Goal: Information Seeking & Learning: Learn about a topic

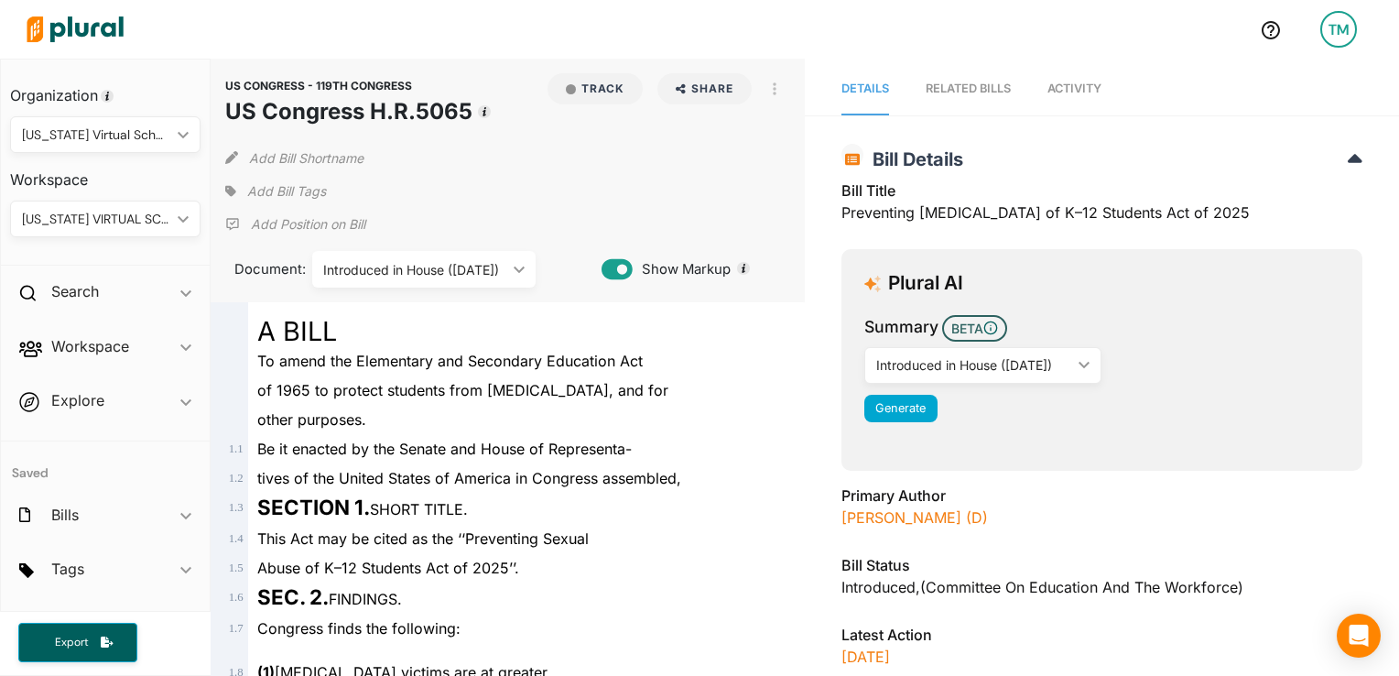
click at [946, 352] on div "Introduced in House (8/29/2025) ic_keyboard_arrow_down" at bounding box center [983, 365] width 238 height 37
click at [1054, 467] on div "Plural AI Summary BETA Introduced in House (8/29/2025) ic_keyboard_arrow_down I…" at bounding box center [1102, 359] width 521 height 221
click at [879, 408] on span "Generate" at bounding box center [900, 408] width 50 height 14
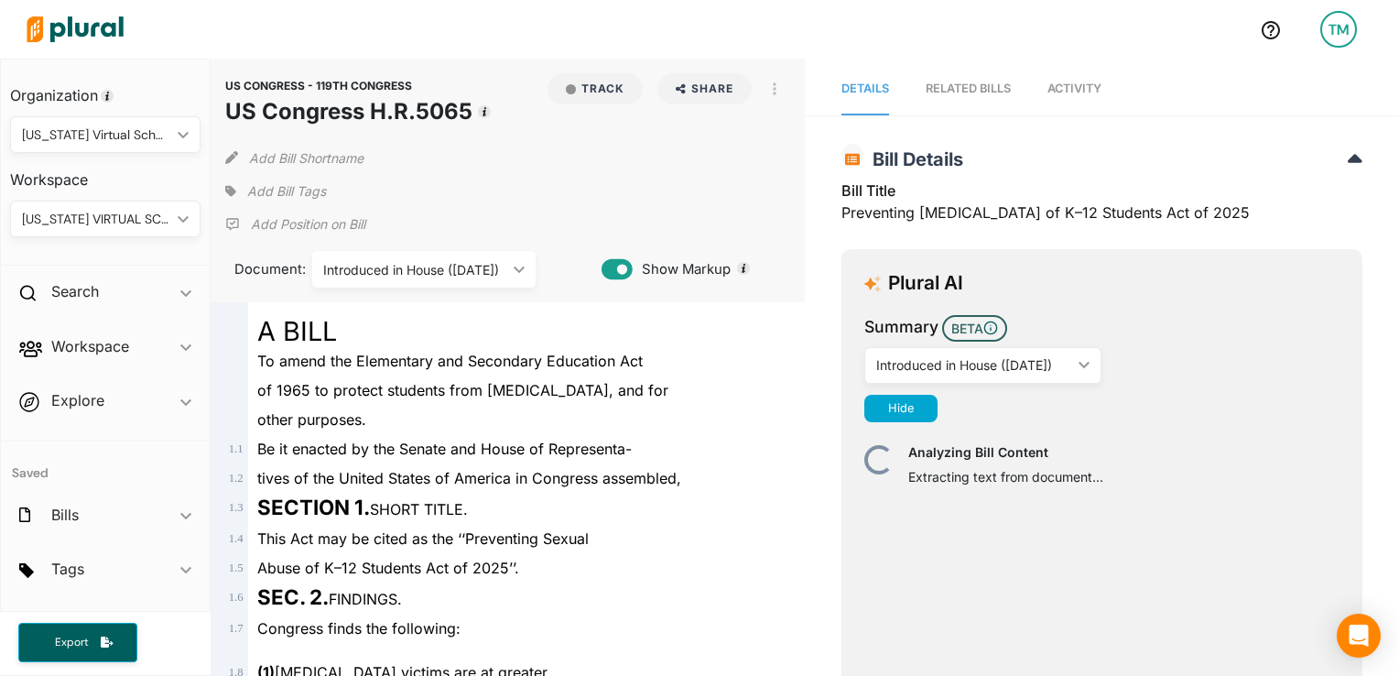
click at [1084, 78] on link "Activity" at bounding box center [1075, 89] width 54 height 52
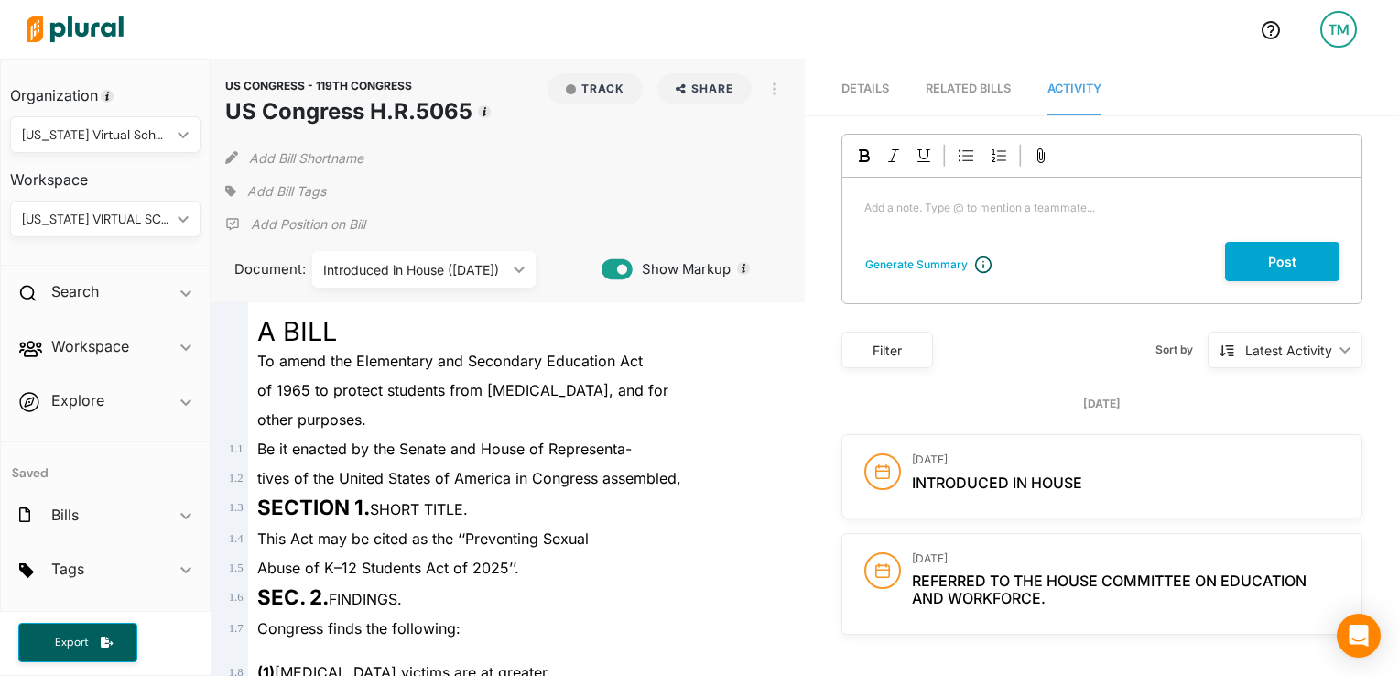
click at [856, 74] on link "Details" at bounding box center [866, 89] width 48 height 52
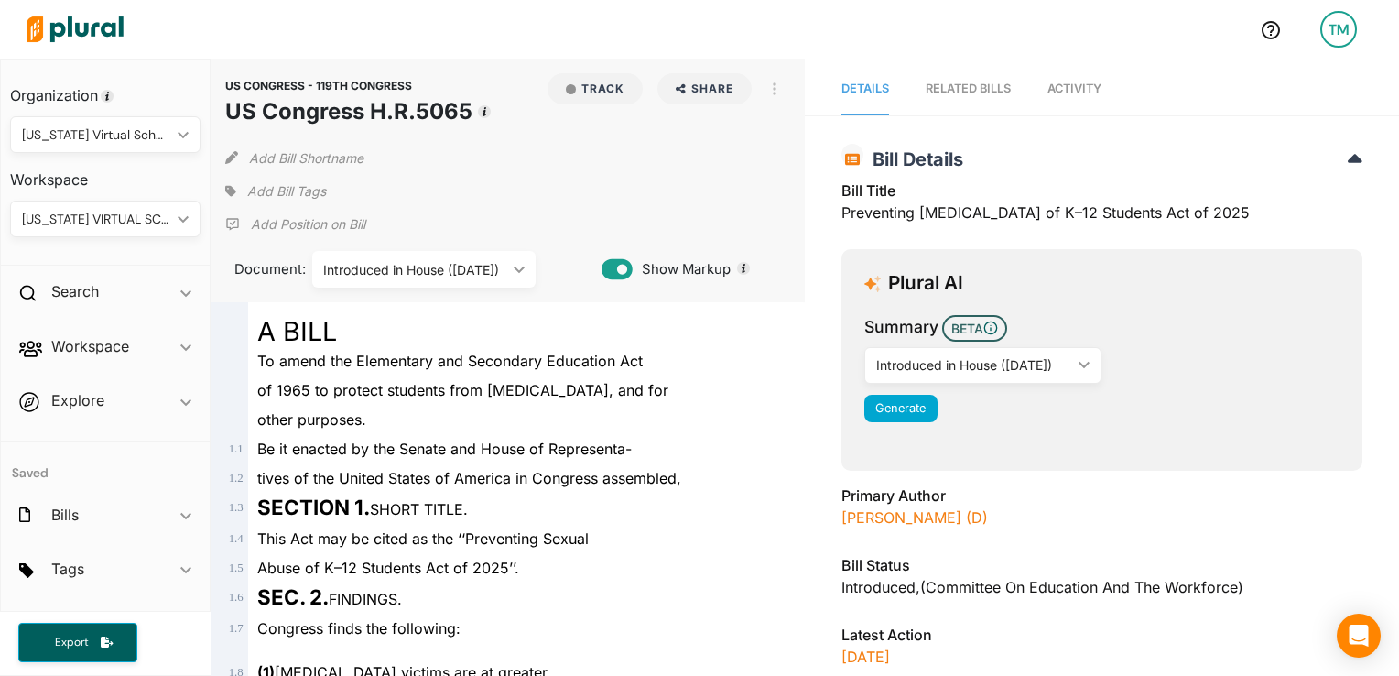
click at [1150, 320] on span "Summary BETA" at bounding box center [1101, 330] width 475 height 31
click at [902, 405] on span "Generate" at bounding box center [900, 408] width 50 height 14
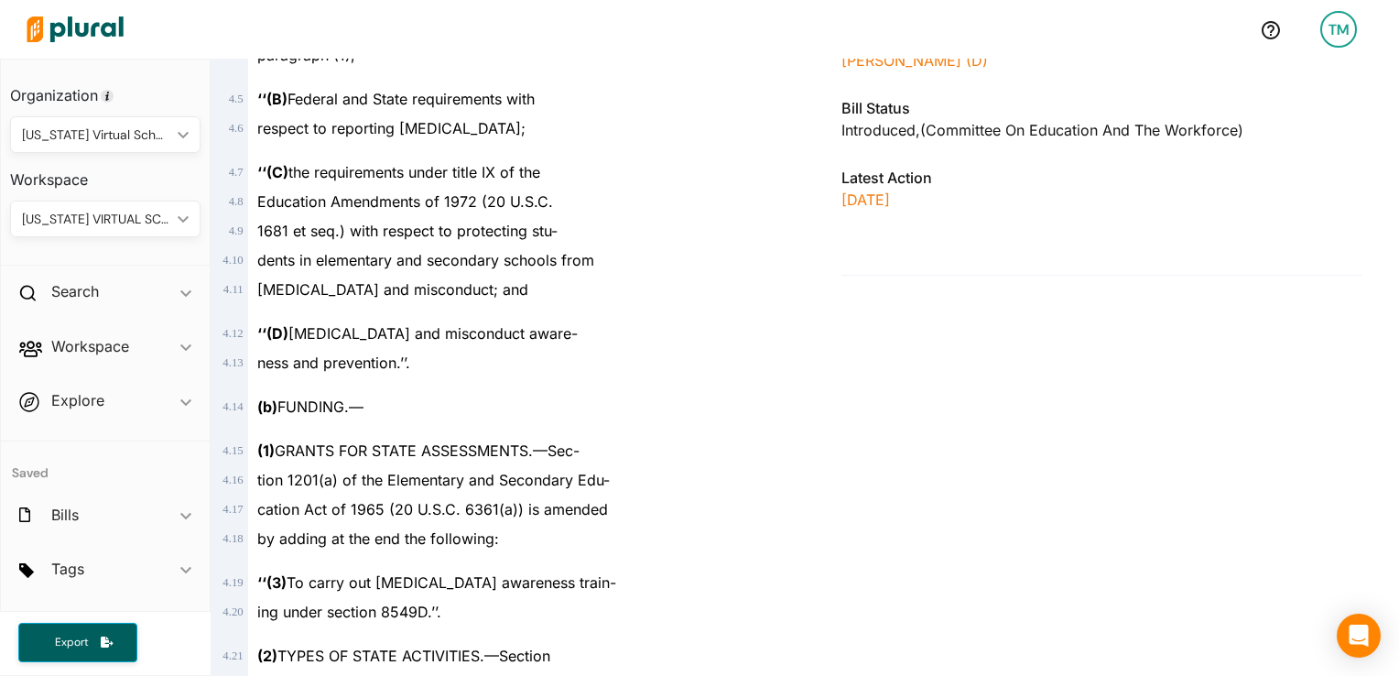
scroll to position [1609, 0]
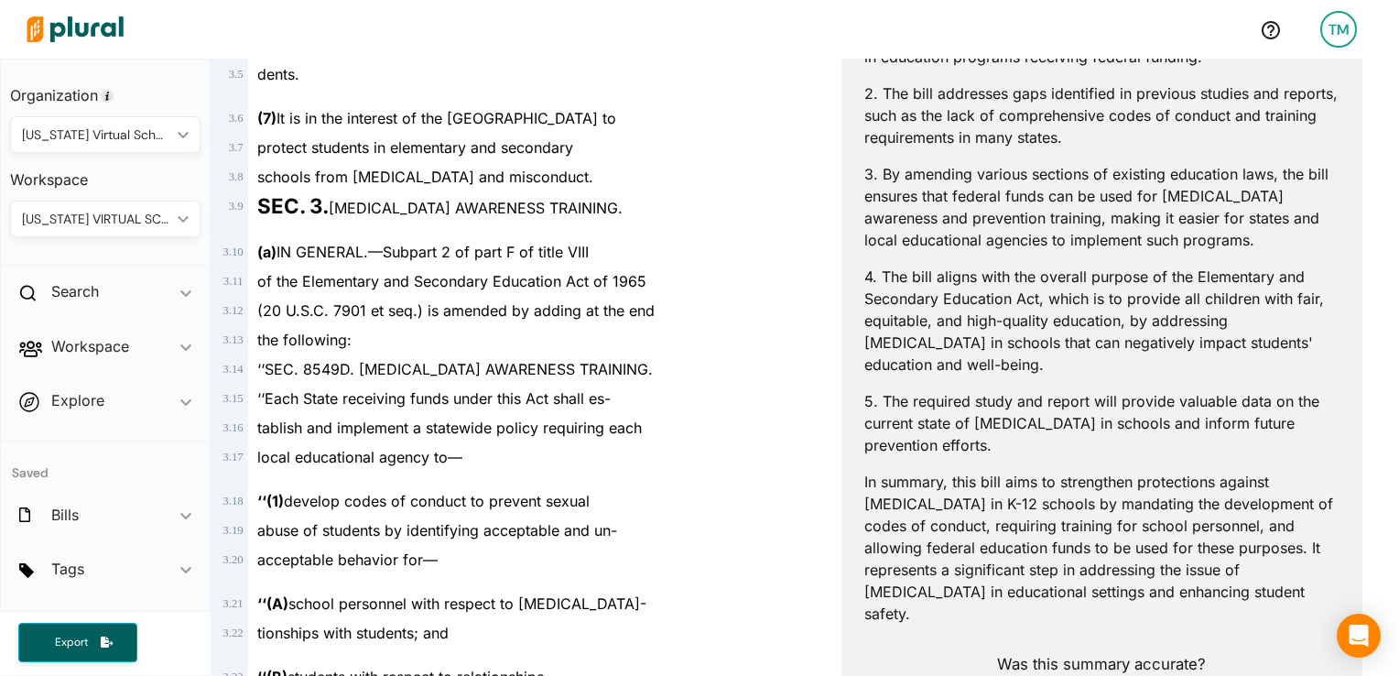
click at [1000, 514] on p "In summary, this bill aims to strengthen protections against sexual abuse in K-…" at bounding box center [1101, 548] width 475 height 154
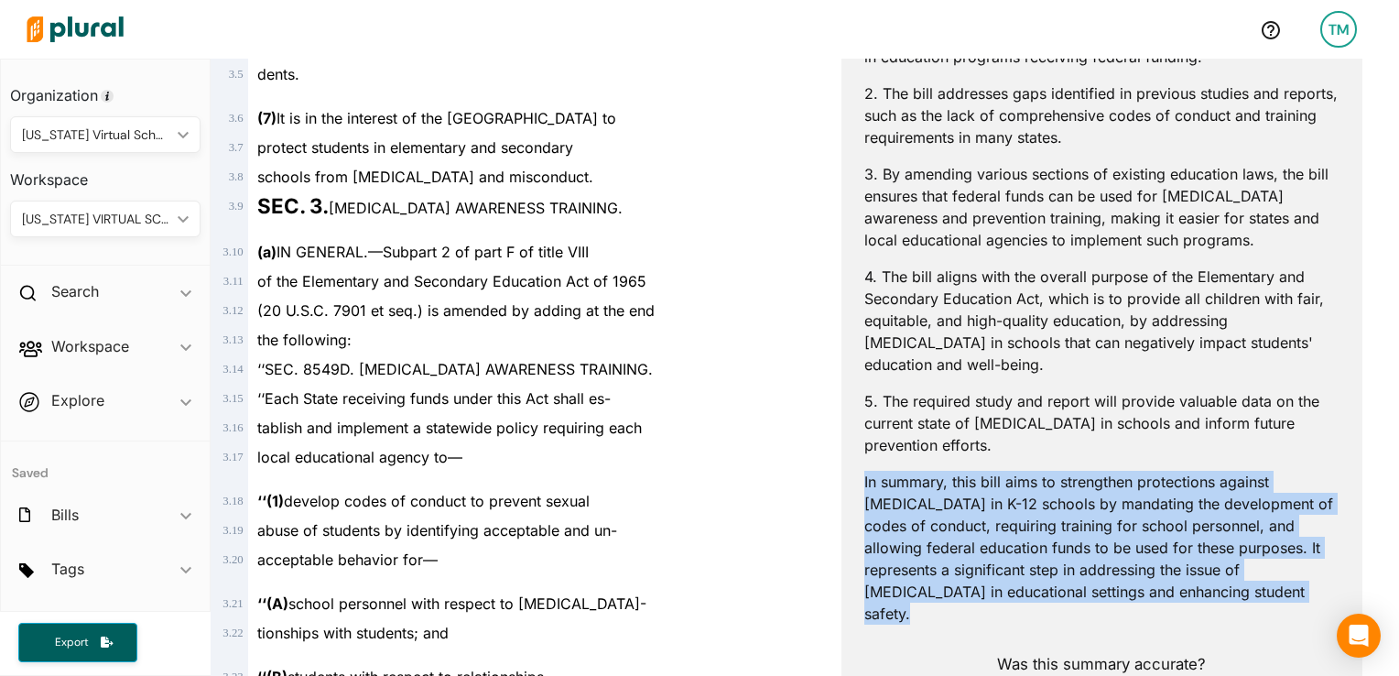
click at [1000, 514] on p "In summary, this bill aims to strengthen protections against sexual abuse in K-…" at bounding box center [1101, 548] width 475 height 154
copy p "In summary, this bill aims to strengthen protections against sexual abuse in K-…"
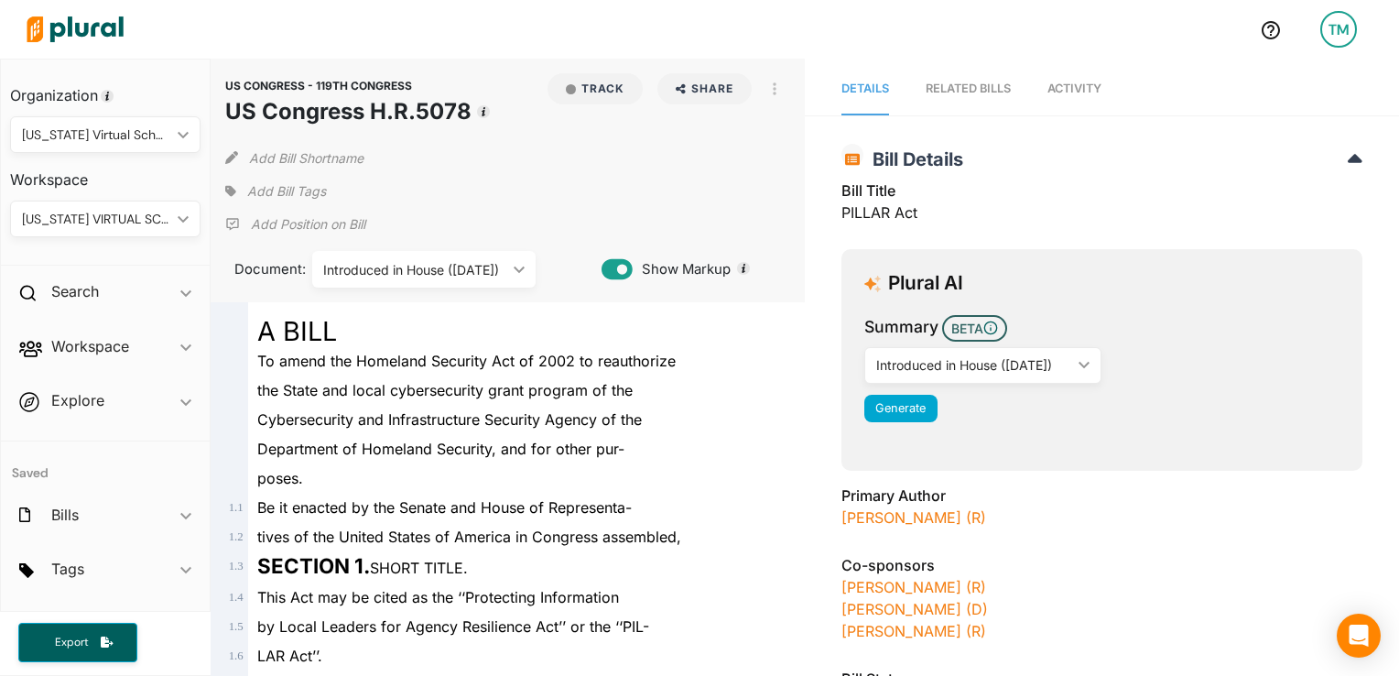
click at [961, 92] on div "RELATED BILLS" at bounding box center [968, 88] width 85 height 17
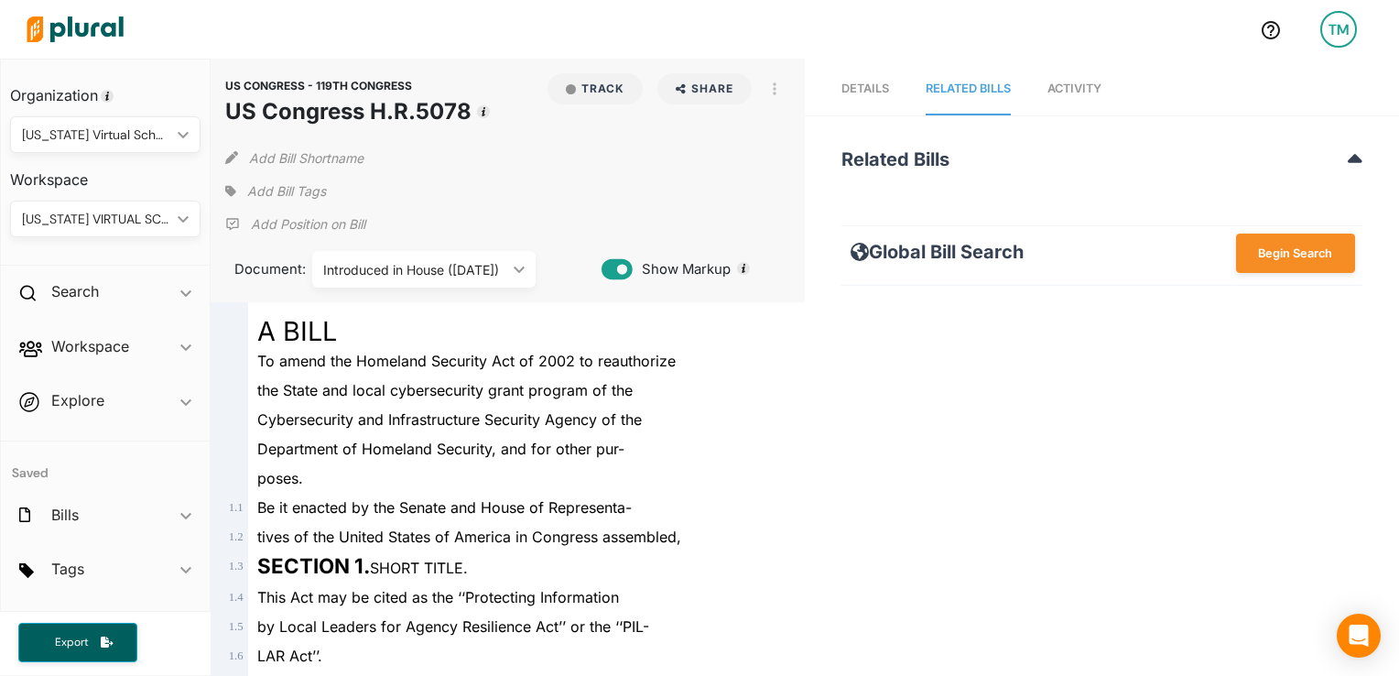
click at [1089, 103] on link "Activity" at bounding box center [1075, 89] width 54 height 52
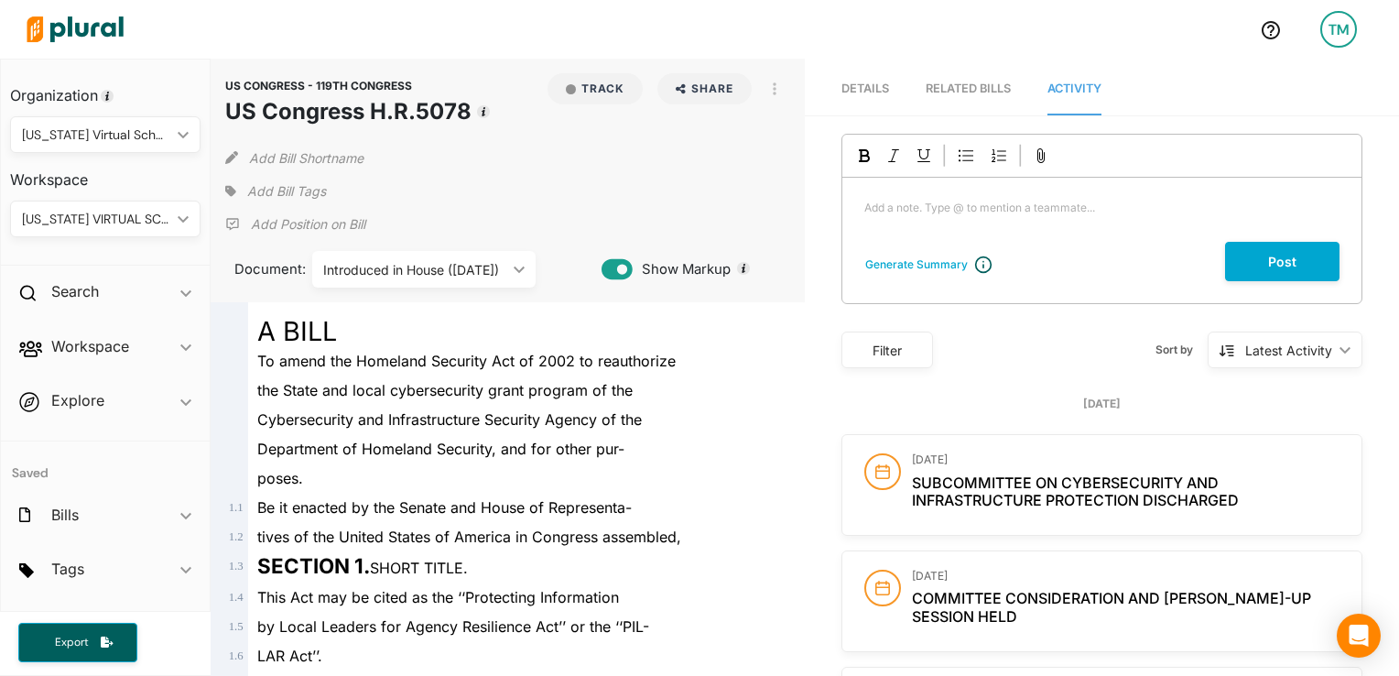
click at [857, 68] on link "Details" at bounding box center [866, 89] width 48 height 52
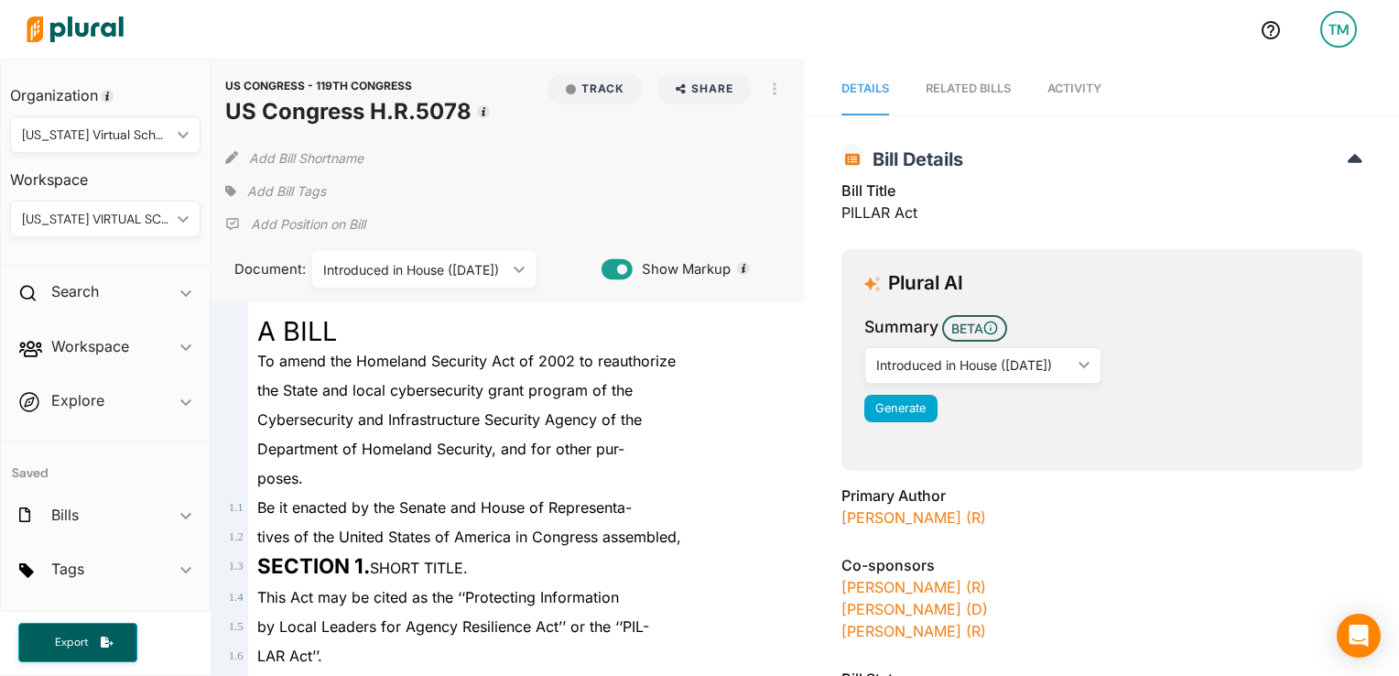
drag, startPoint x: 1204, startPoint y: 319, endPoint x: 1042, endPoint y: 390, distance: 177.1
click at [1042, 390] on div "Summary BETA Introduced in House (9/2/2025) ic_keyboard_arrow_down Introduced i…" at bounding box center [1101, 373] width 475 height 117
drag, startPoint x: 1042, startPoint y: 390, endPoint x: 938, endPoint y: 354, distance: 110.3
click at [938, 354] on div "Introduced in House (9/2/2025) ic_keyboard_arrow_down" at bounding box center [983, 365] width 238 height 37
click at [897, 417] on button "Generate" at bounding box center [900, 408] width 73 height 27
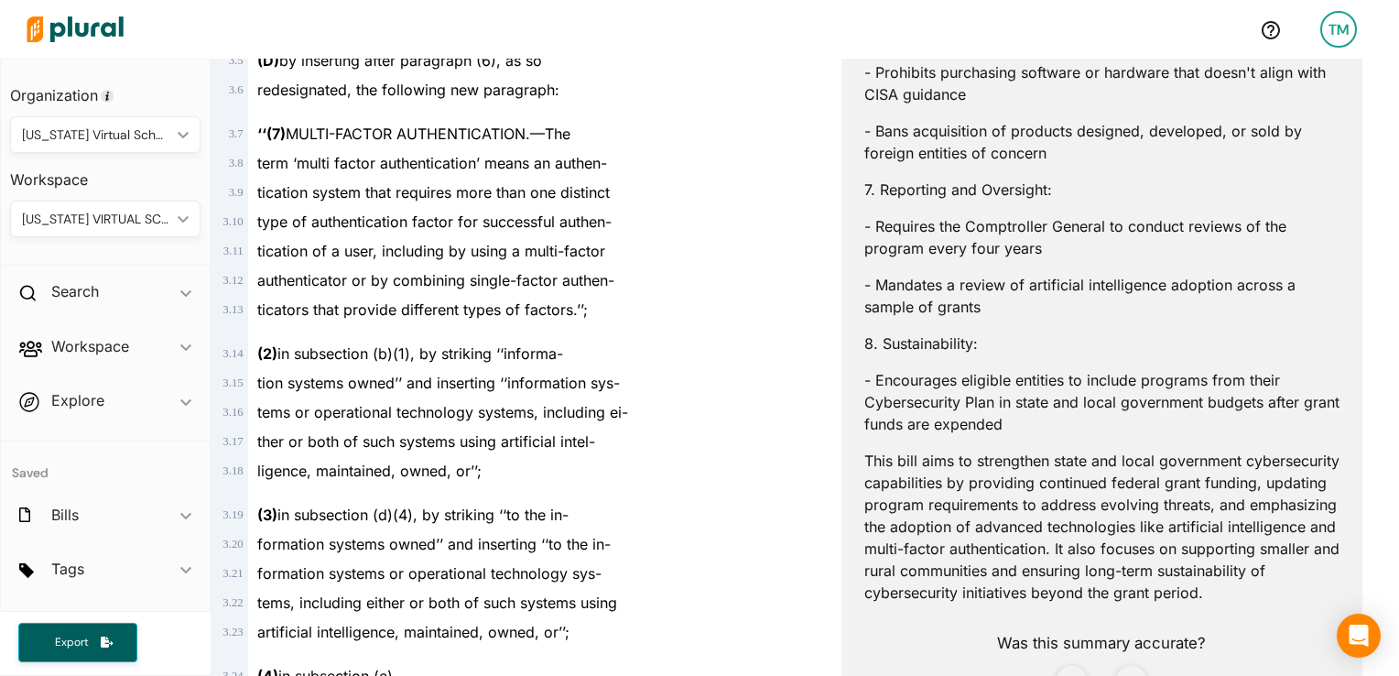
scroll to position [1703, 0]
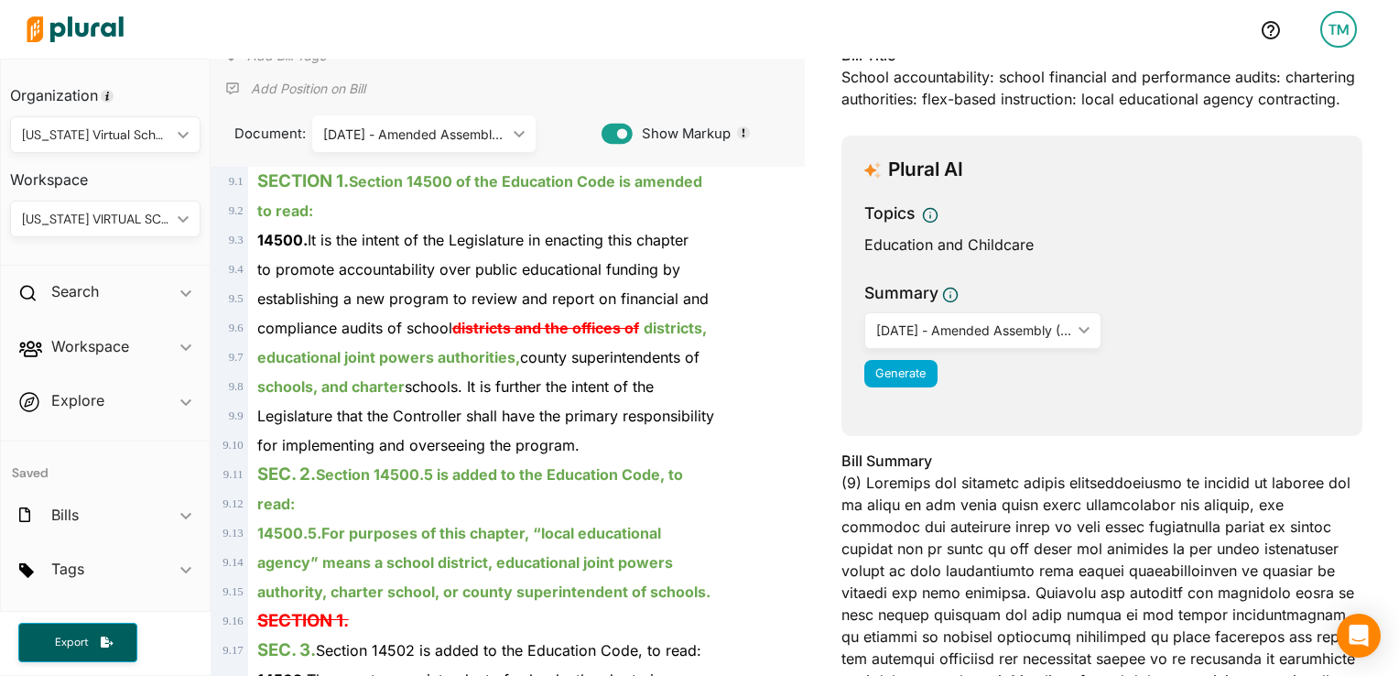
scroll to position [148, 0]
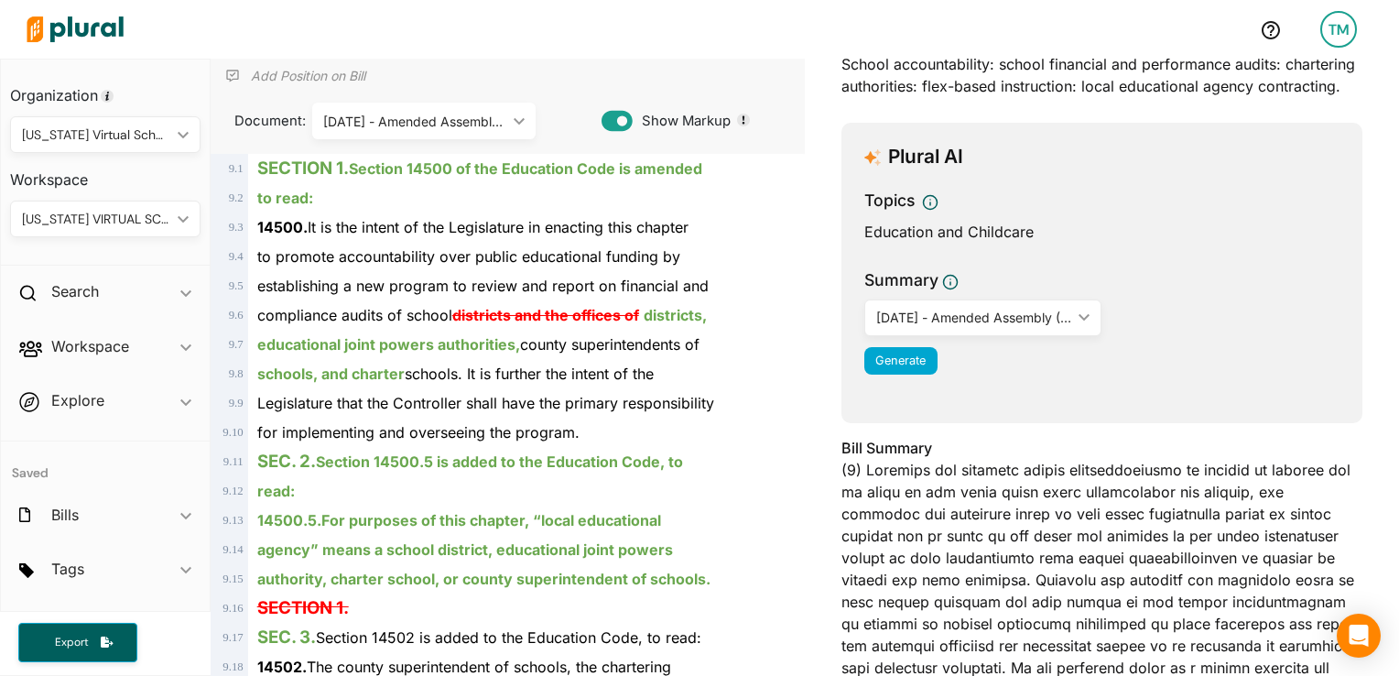
click at [1024, 302] on div "[DATE] - Amended Assembly ([DATE]) ic_keyboard_arrow_down" at bounding box center [983, 317] width 238 height 37
click at [1083, 250] on div "Topics Education and Childcare" at bounding box center [1101, 221] width 475 height 64
click at [908, 353] on span "Generate" at bounding box center [900, 360] width 50 height 14
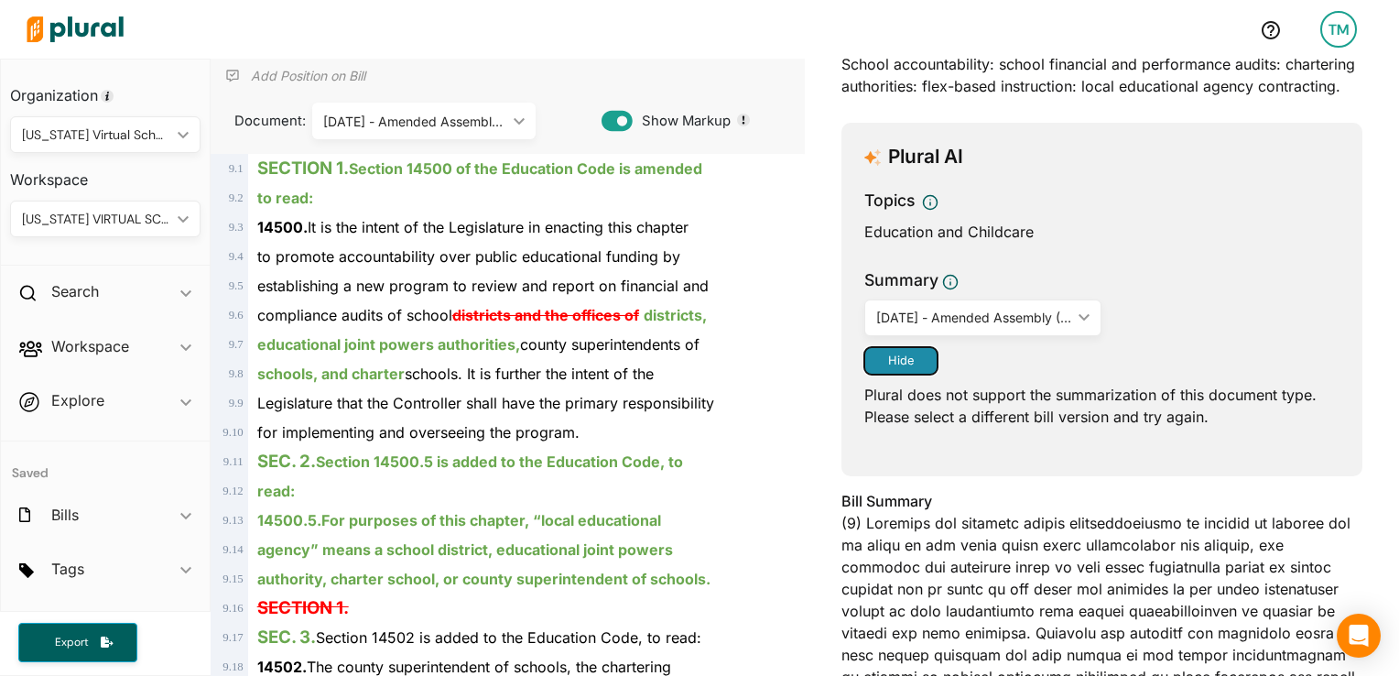
click at [888, 365] on span "Hide" at bounding box center [901, 360] width 26 height 14
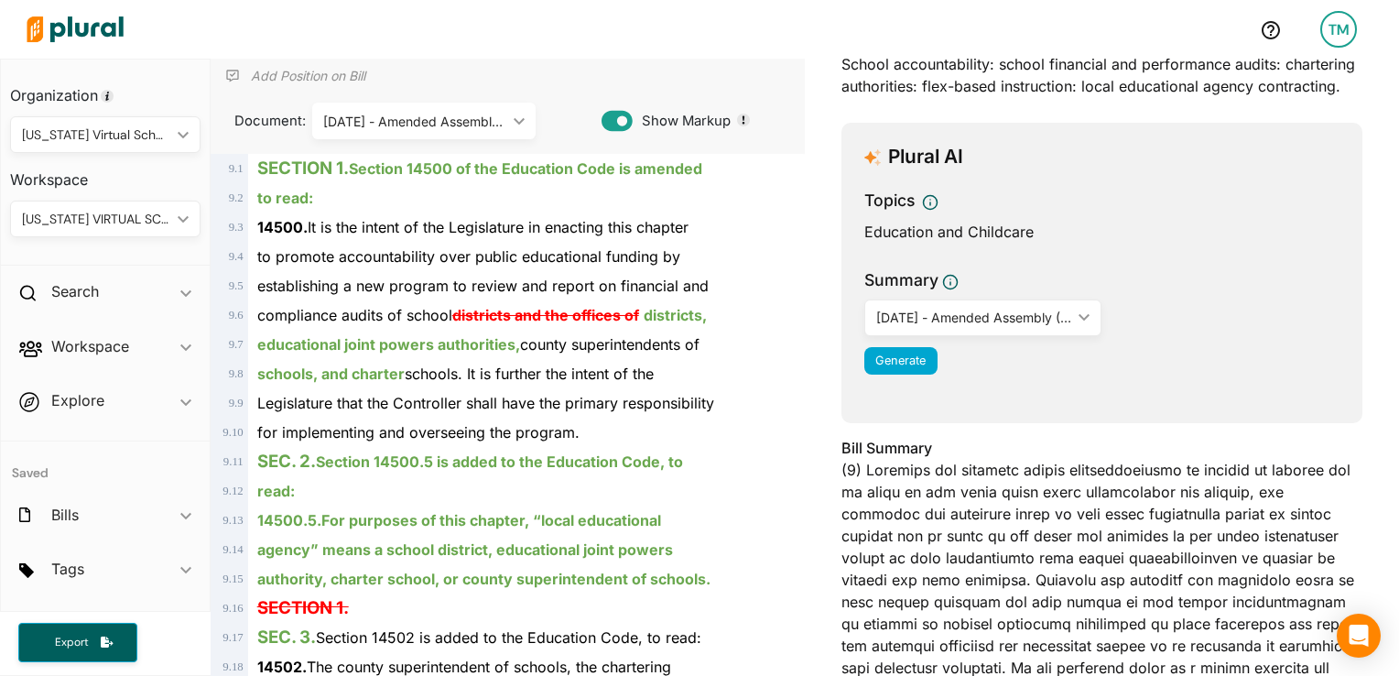
click at [917, 318] on div "[DATE] - Amended Assembly ([DATE])" at bounding box center [974, 317] width 196 height 19
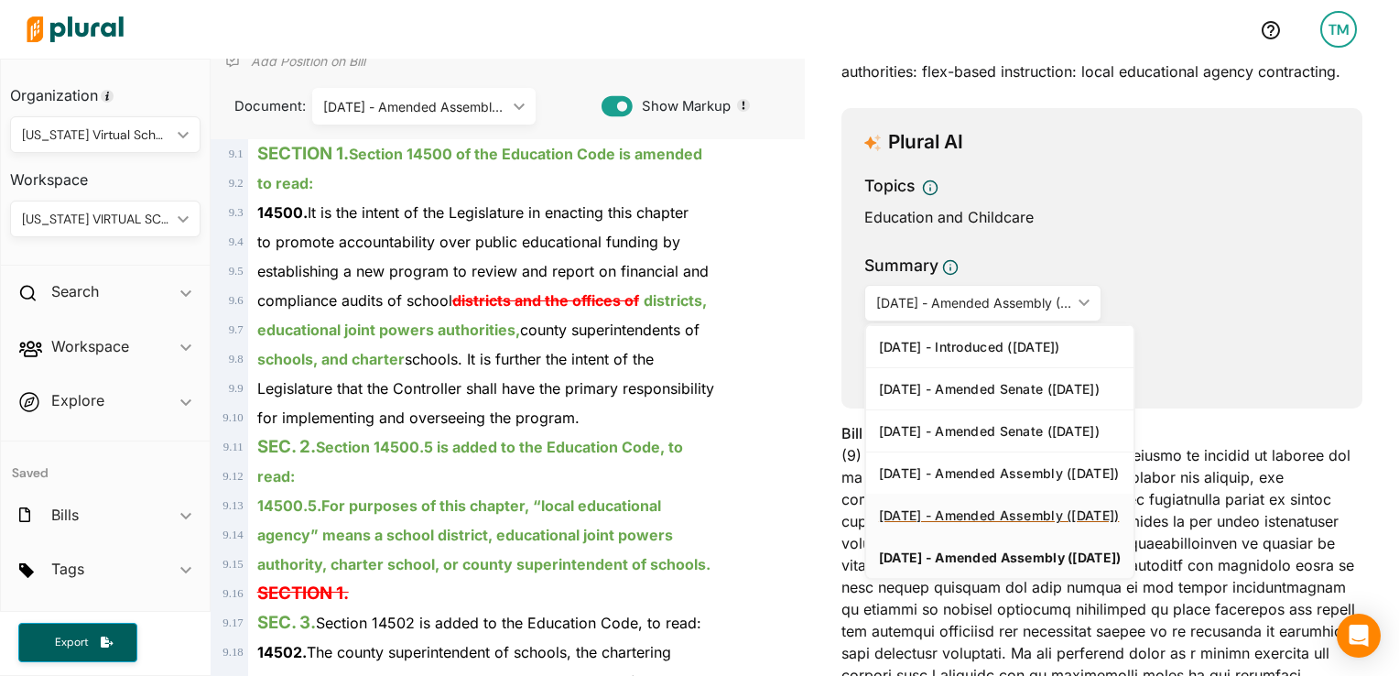
scroll to position [164, 0]
click at [978, 511] on div "[DATE] - Amended Assembly ([DATE])" at bounding box center [1000, 514] width 243 height 16
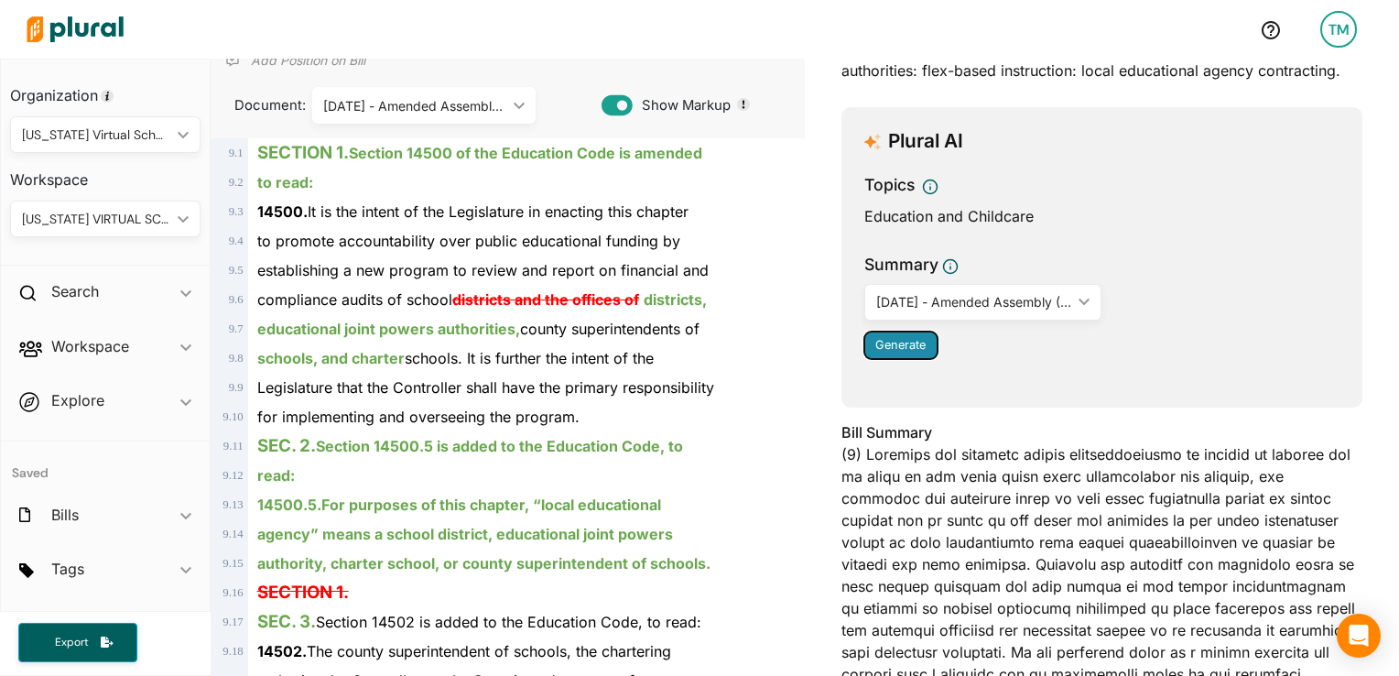
click at [869, 331] on button "Generate" at bounding box center [900, 344] width 73 height 27
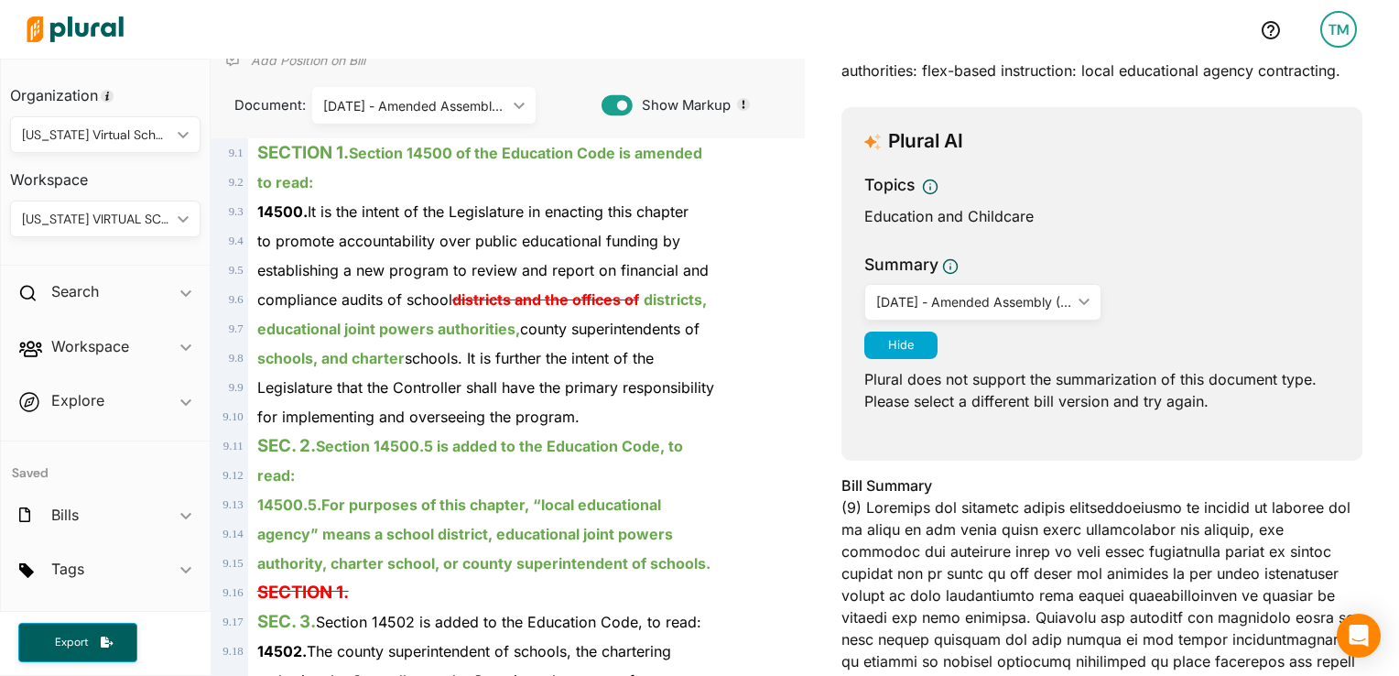
click at [914, 292] on div "[DATE] - Amended Assembly ([DATE])" at bounding box center [974, 301] width 196 height 19
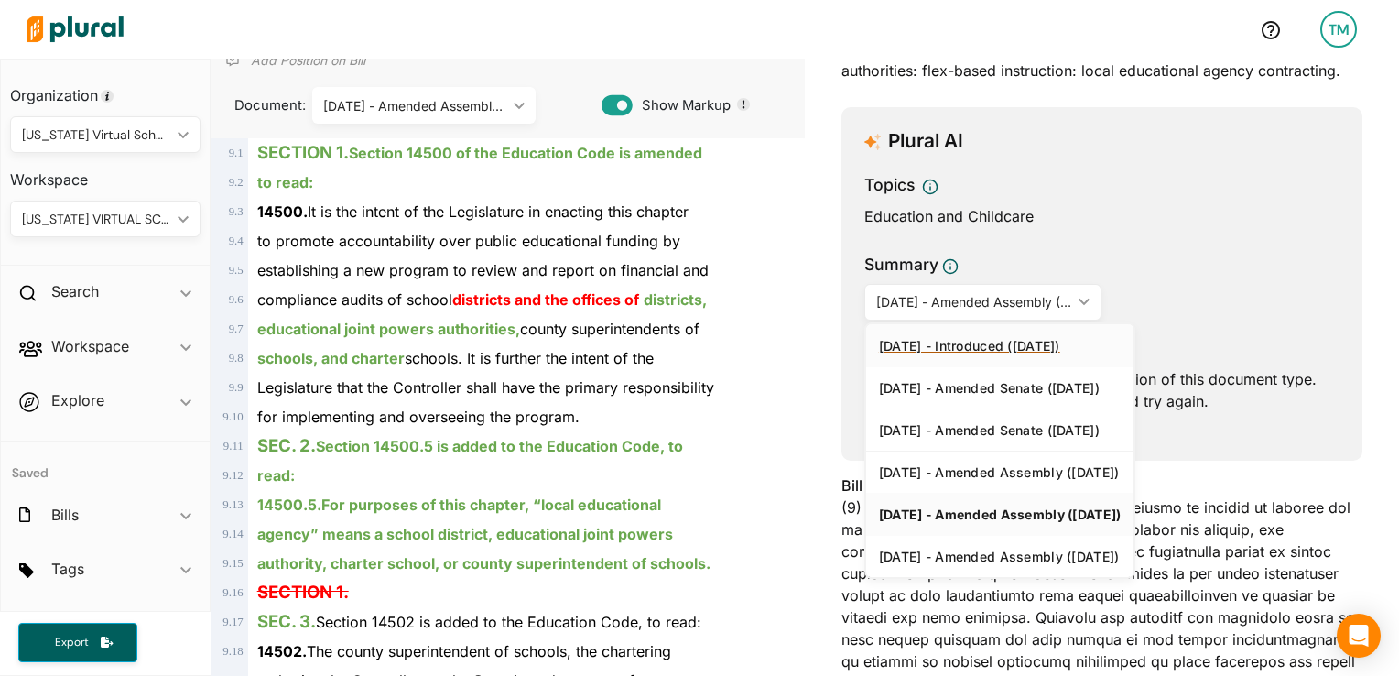
click at [938, 346] on div "[DATE] - Introduced ([DATE])" at bounding box center [1000, 346] width 243 height 16
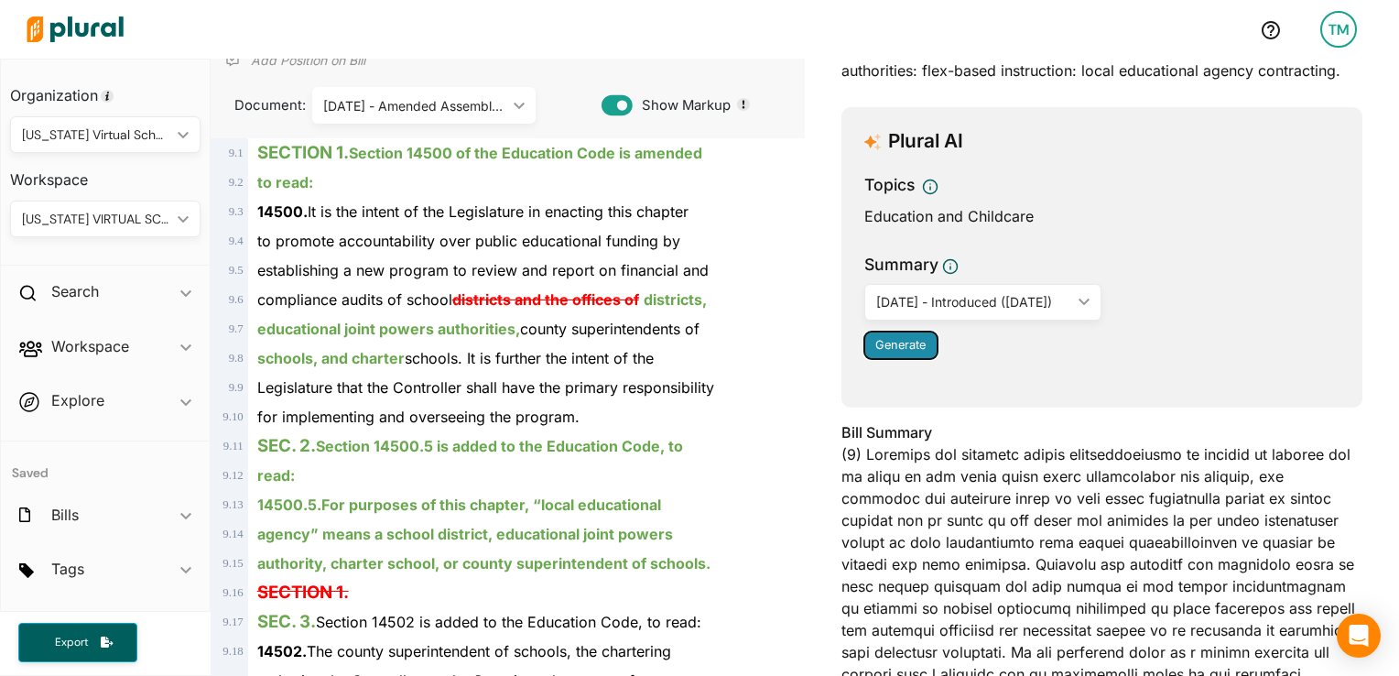
click at [901, 348] on span "Generate" at bounding box center [900, 345] width 50 height 14
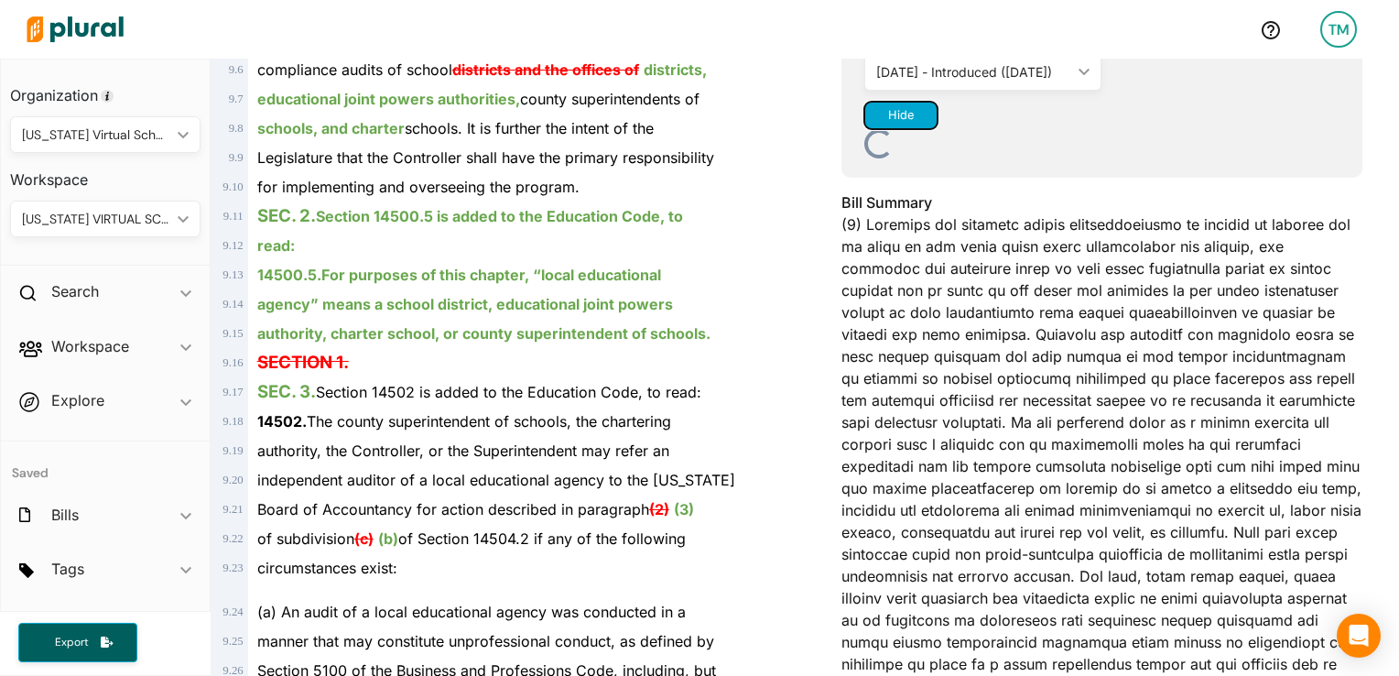
scroll to position [396, 0]
click at [1018, 71] on div "[DATE] - Introduced ([DATE])" at bounding box center [974, 69] width 196 height 19
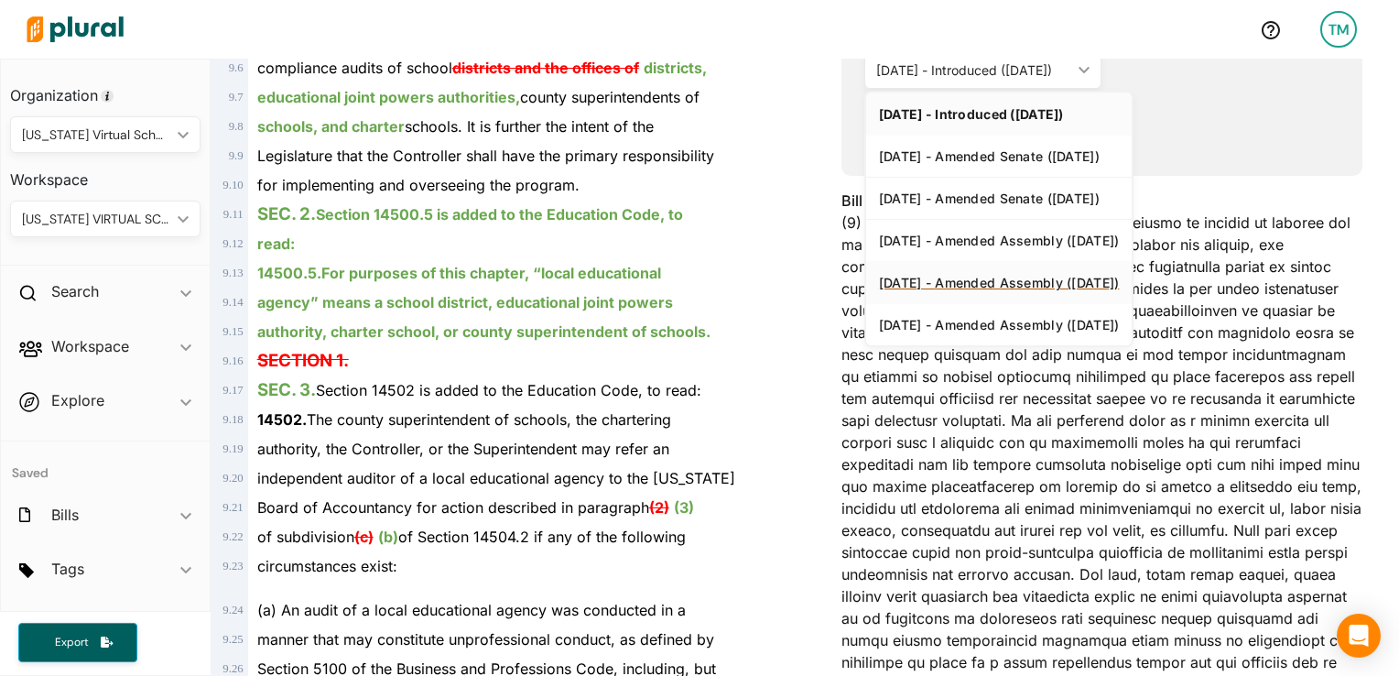
click at [1030, 282] on div "[DATE] - Amended Assembly ([DATE])" at bounding box center [999, 283] width 241 height 16
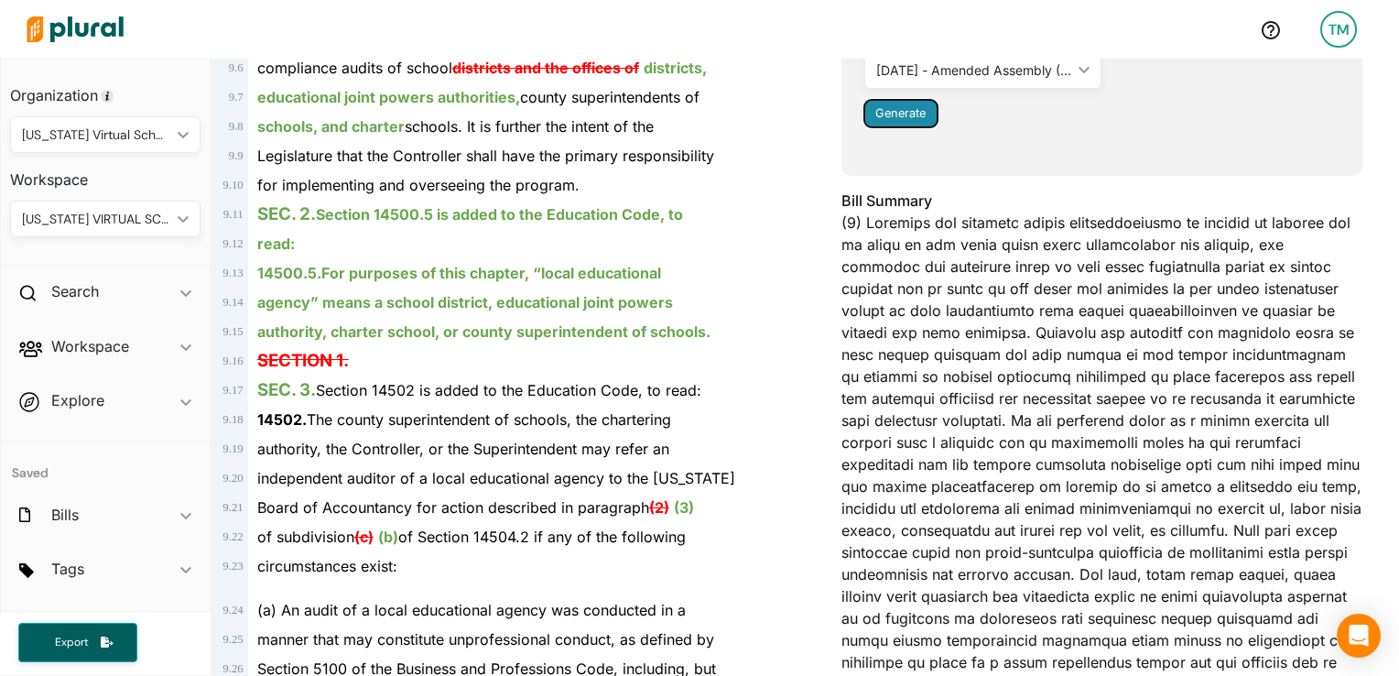
click at [897, 114] on span "Generate" at bounding box center [900, 113] width 50 height 14
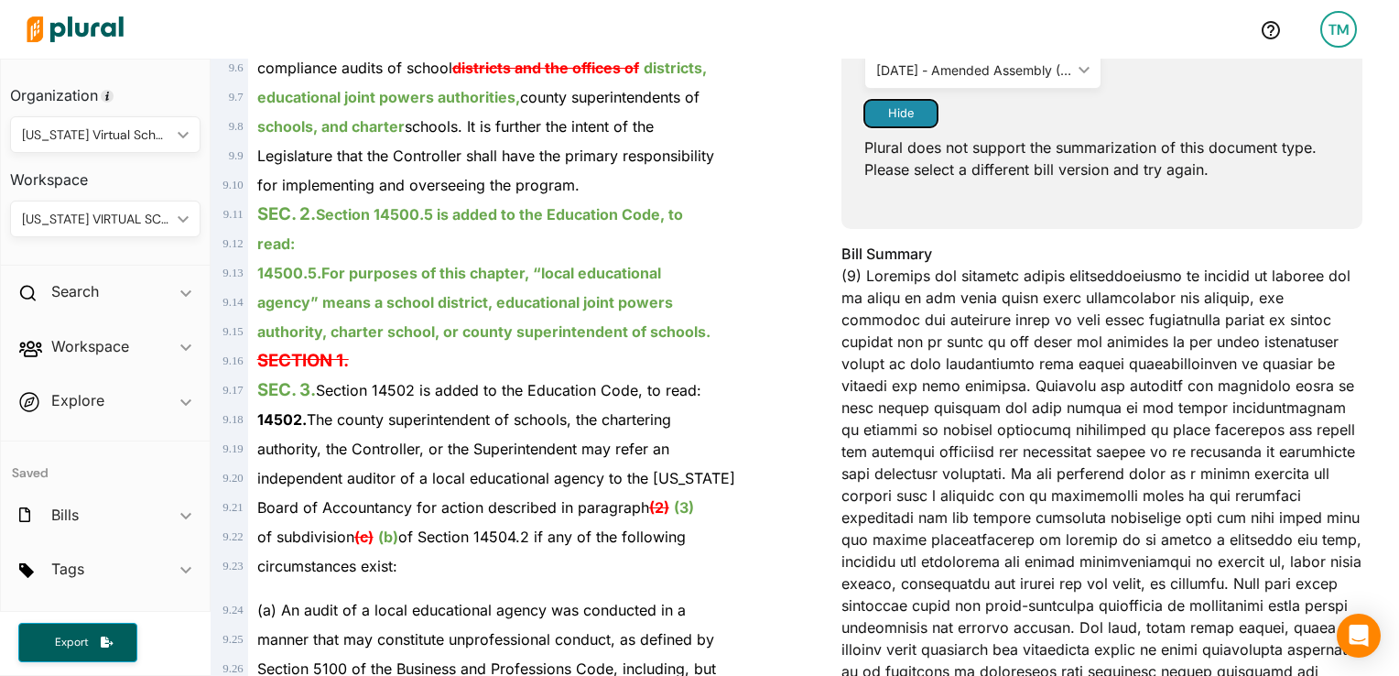
click at [897, 114] on span "Hide" at bounding box center [901, 113] width 26 height 14
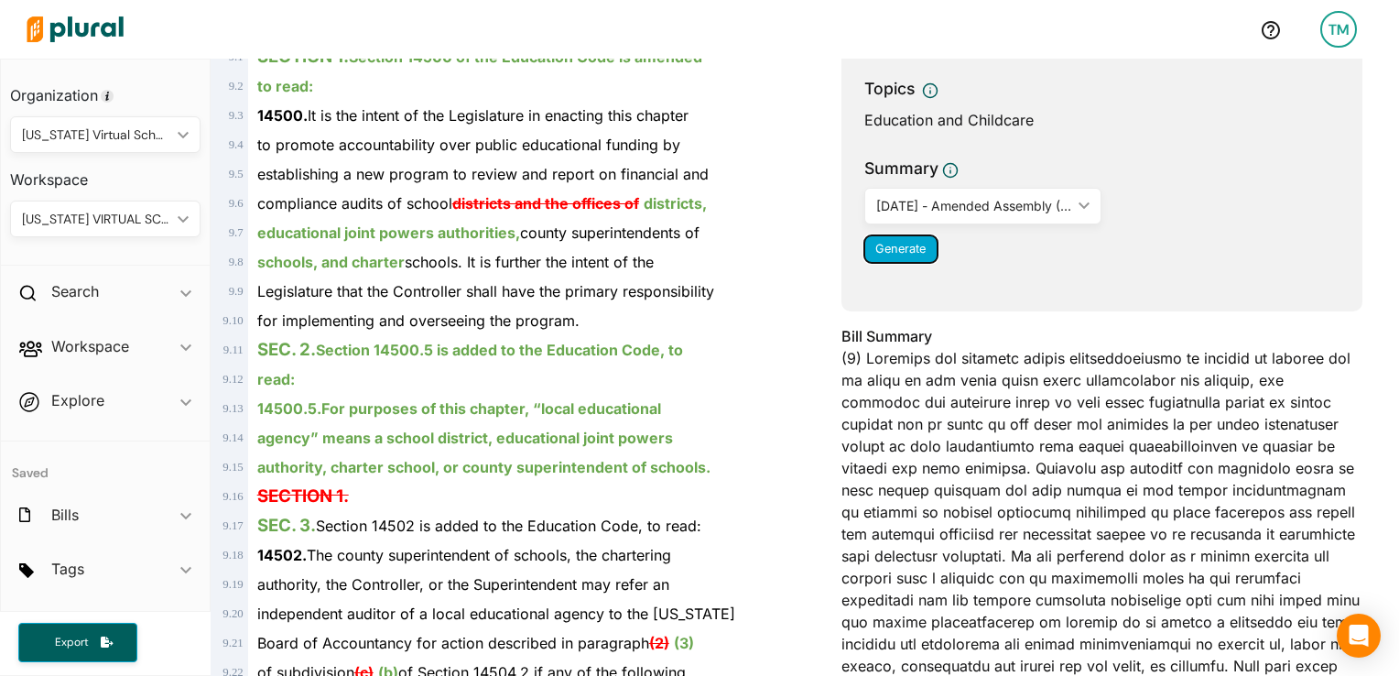
scroll to position [0, 0]
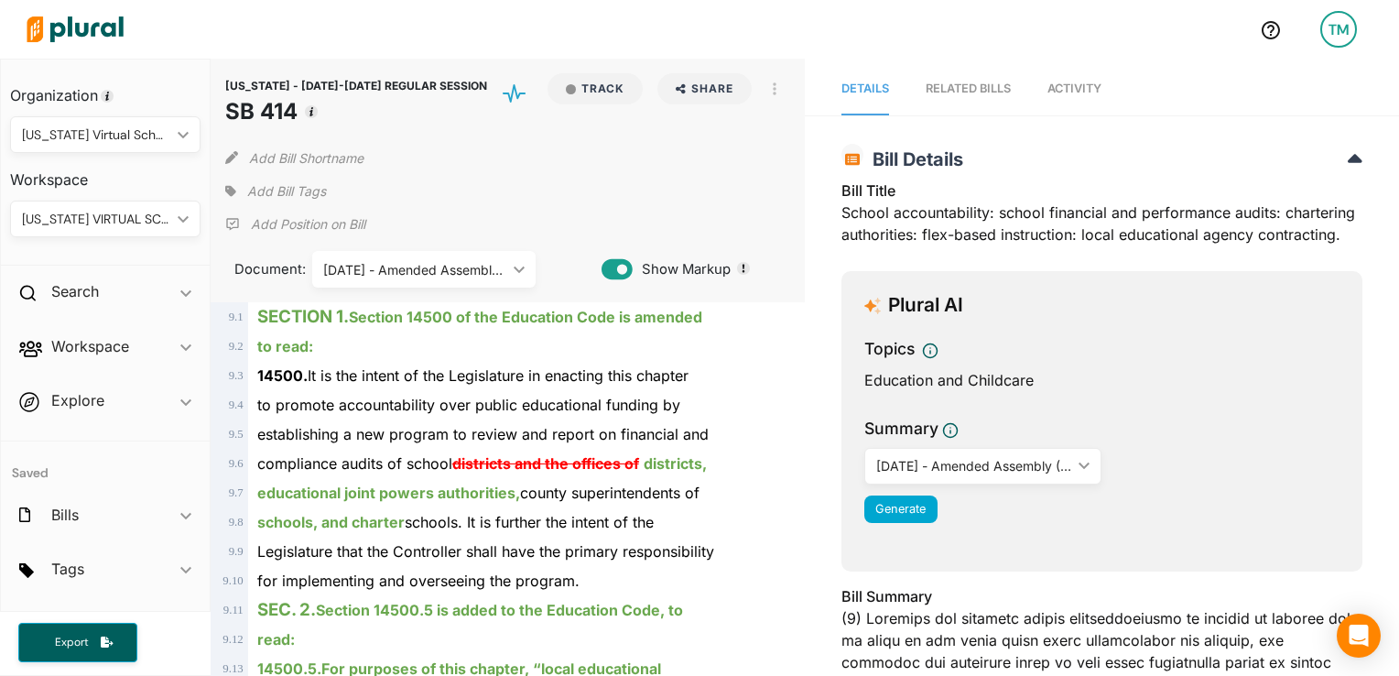
click at [905, 39] on div at bounding box center [631, 29] width 1227 height 64
click at [946, 82] on div "RELATED BILLS" at bounding box center [968, 88] width 85 height 17
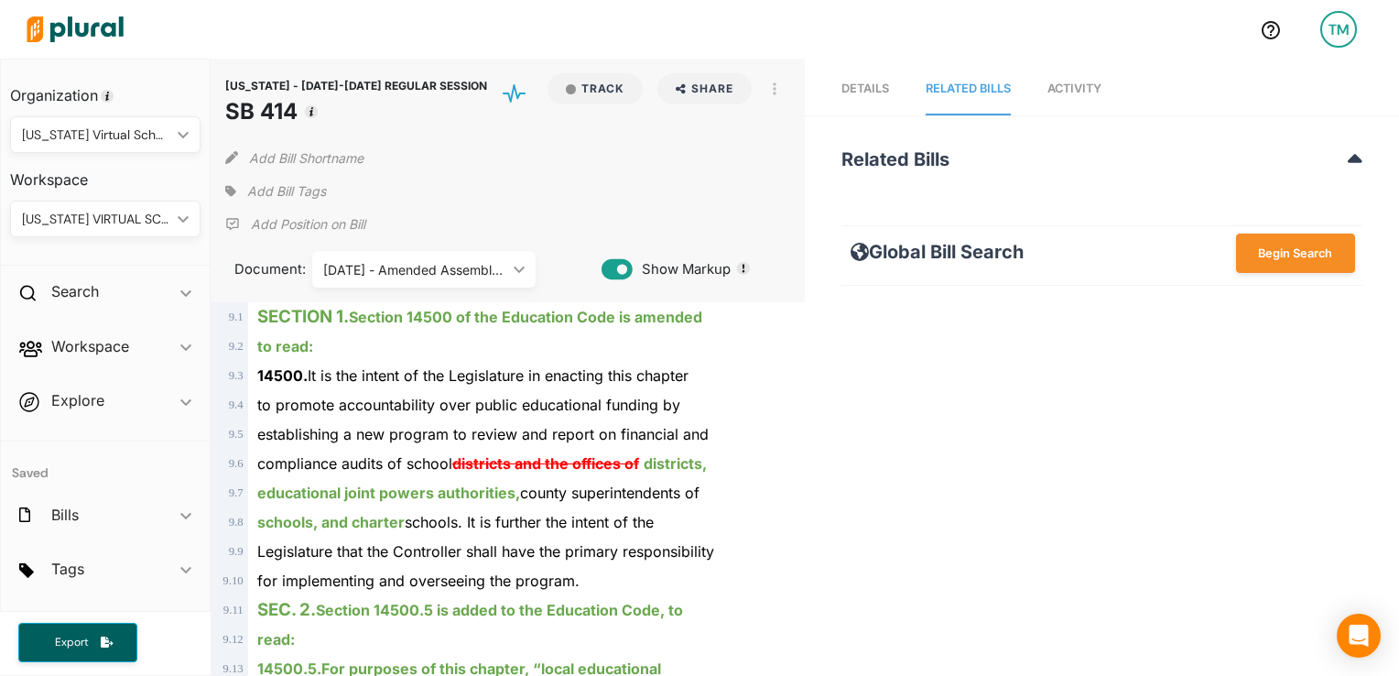
click at [1081, 83] on span "Activity" at bounding box center [1075, 89] width 54 height 14
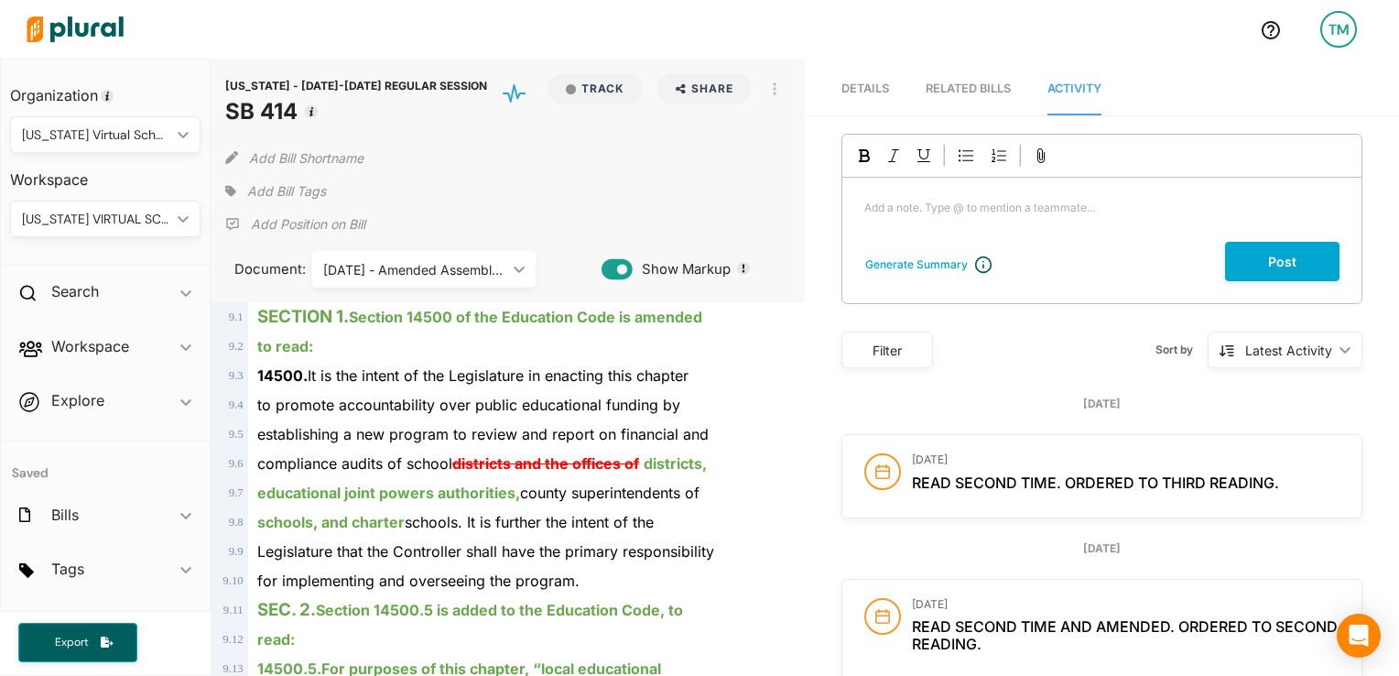
click at [842, 76] on link "Details" at bounding box center [866, 89] width 48 height 52
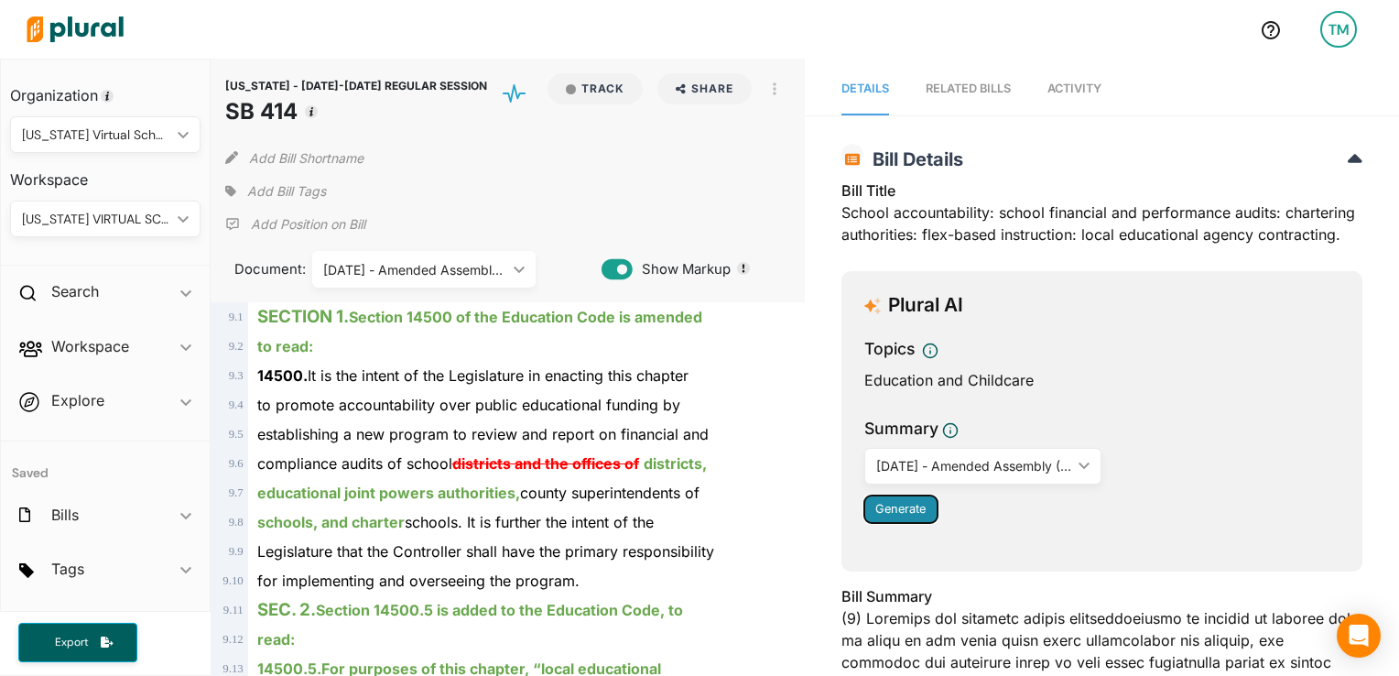
click at [888, 507] on span "Generate" at bounding box center [900, 509] width 50 height 14
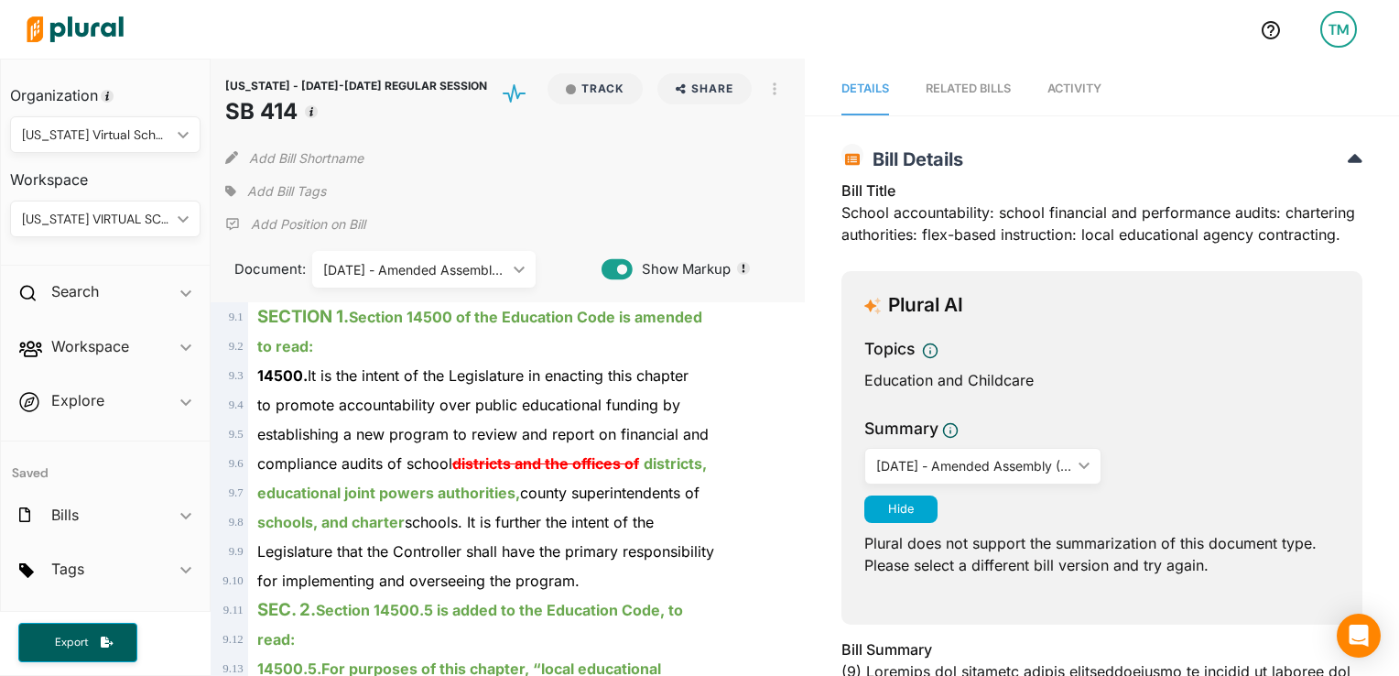
drag, startPoint x: 920, startPoint y: 481, endPoint x: 936, endPoint y: 463, distance: 23.3
click at [936, 463] on div "[DATE] - Amended Assembly ([DATE]) ic_keyboard_arrow_down" at bounding box center [983, 466] width 238 height 37
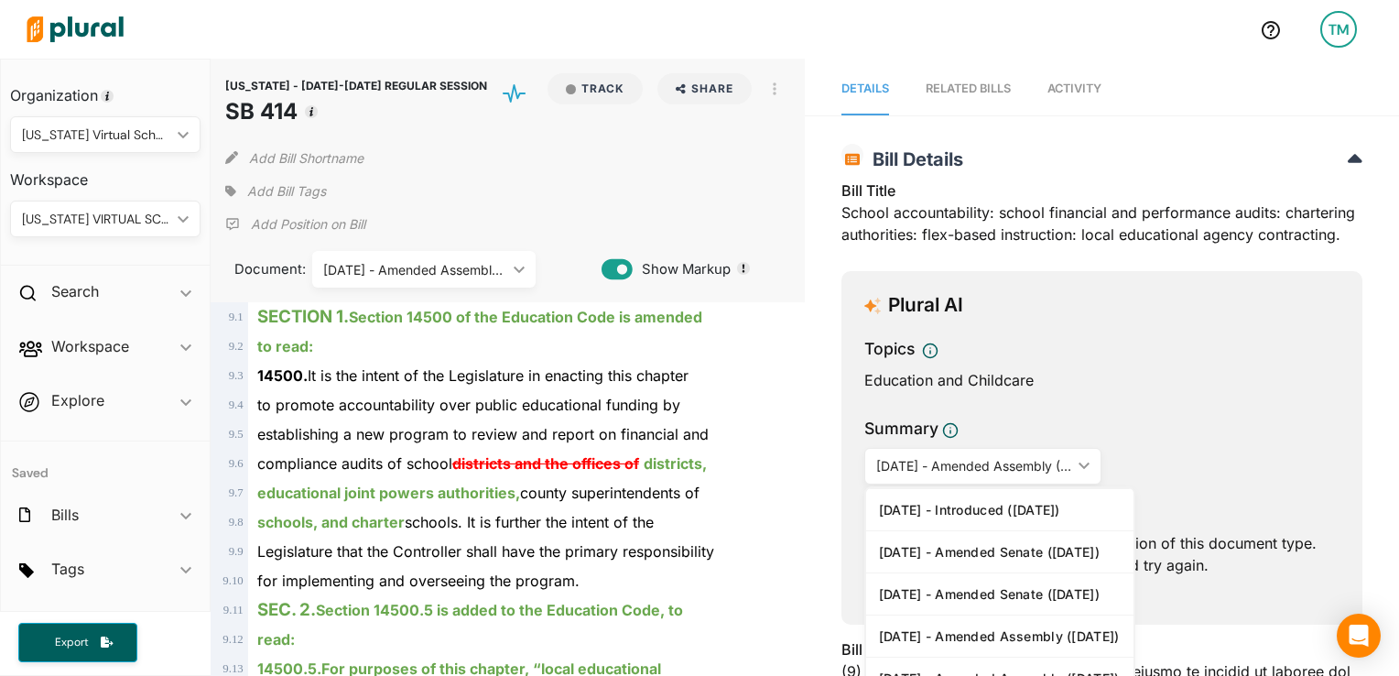
click at [936, 463] on div "[DATE] - Amended Assembly ([DATE])" at bounding box center [974, 465] width 196 height 19
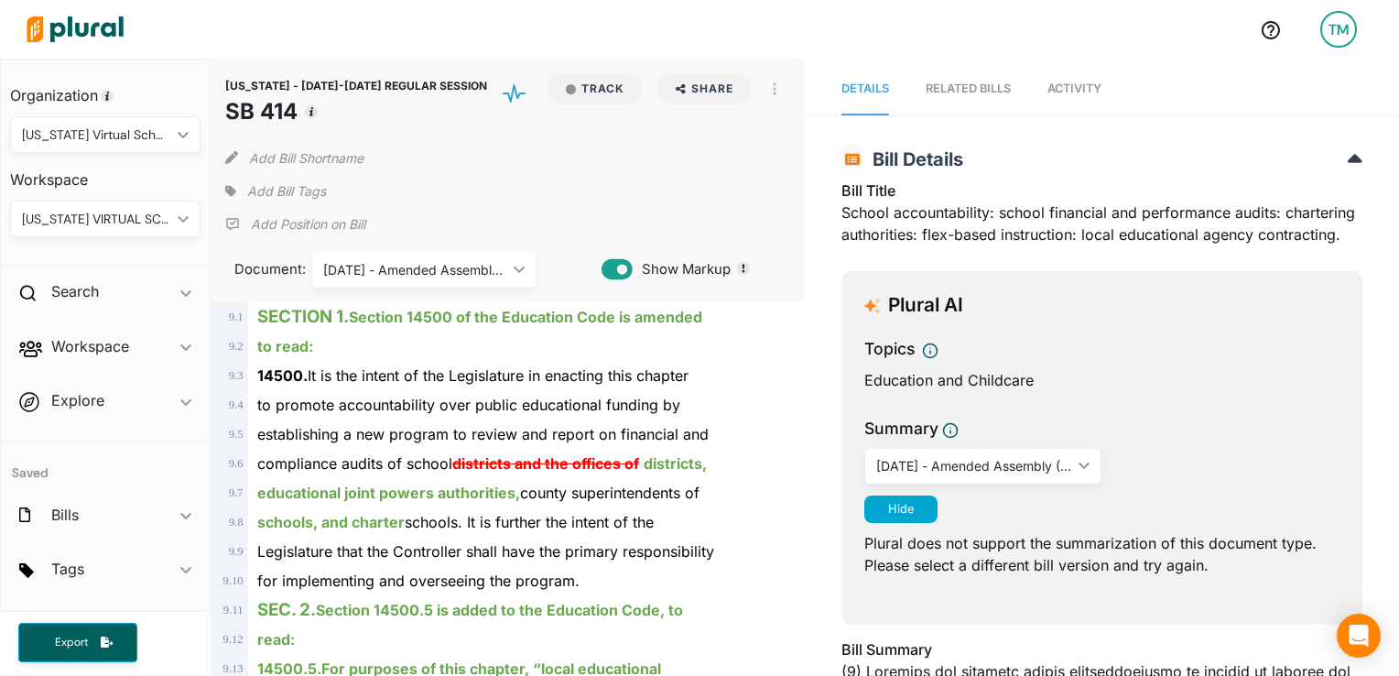
click at [934, 451] on div "[DATE] - Amended Assembly ([DATE]) ic_keyboard_arrow_down" at bounding box center [983, 466] width 238 height 37
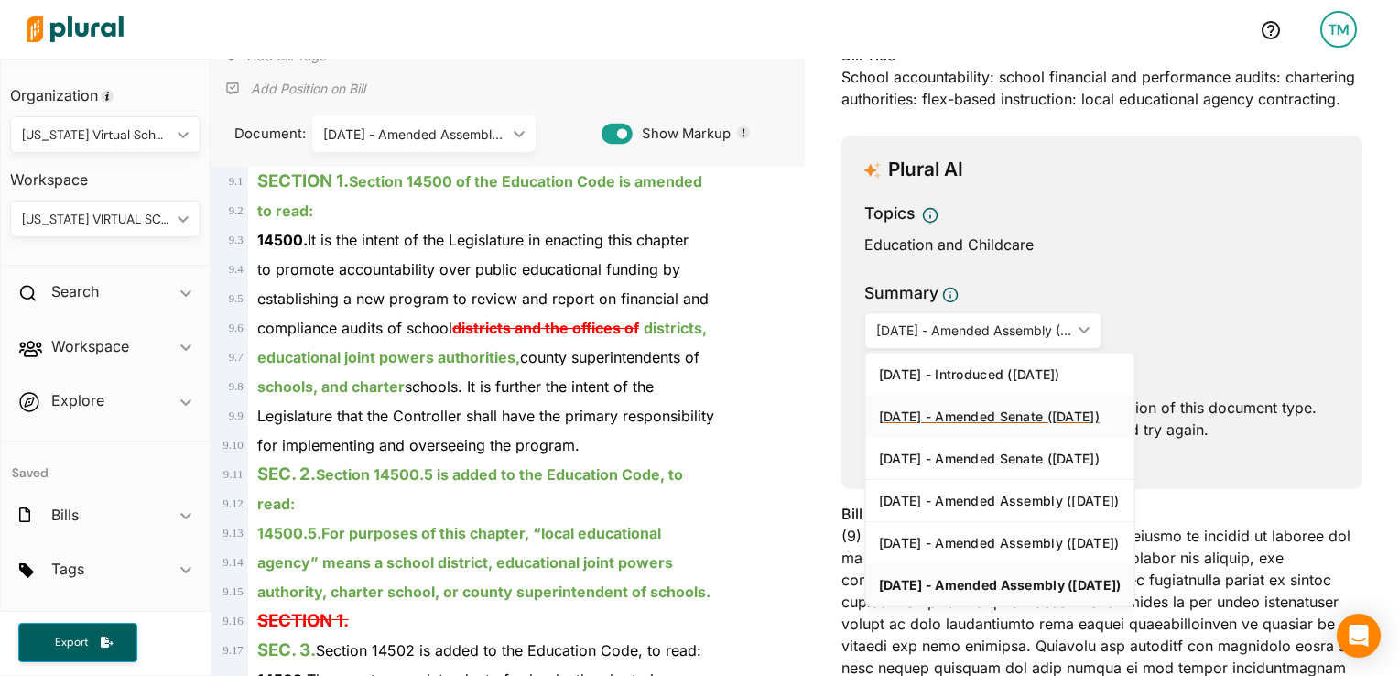
scroll to position [137, 0]
click at [1004, 368] on div "[DATE] - Introduced ([DATE])" at bounding box center [1000, 372] width 243 height 16
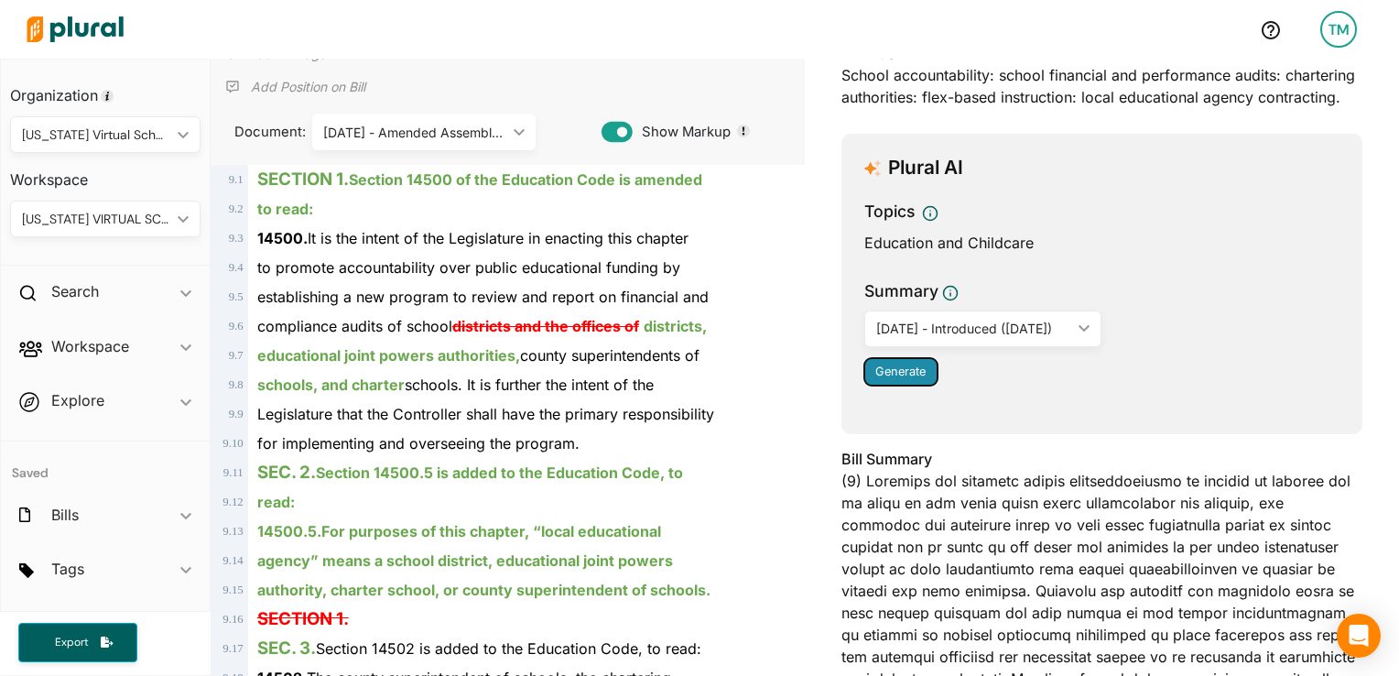
click at [921, 370] on button "Generate" at bounding box center [900, 371] width 73 height 27
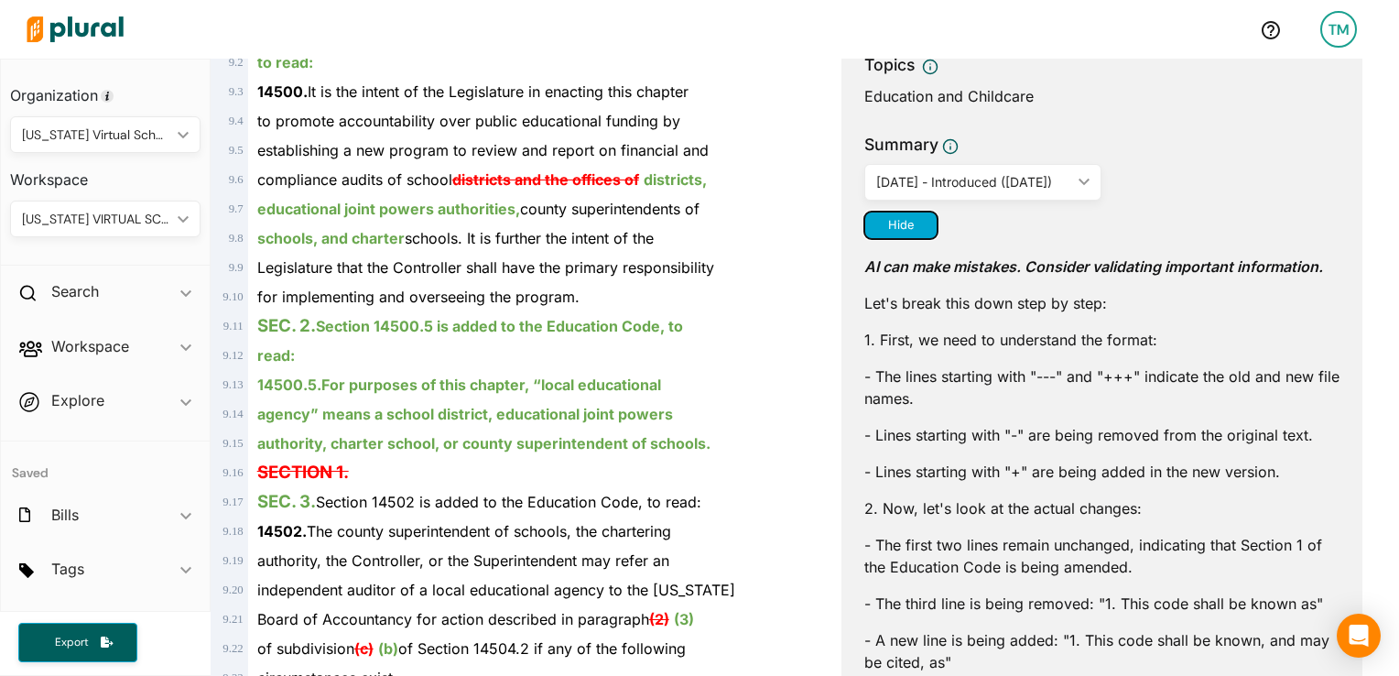
scroll to position [282, 0]
click at [1007, 187] on div "[DATE] - Introduced ([DATE])" at bounding box center [974, 183] width 196 height 19
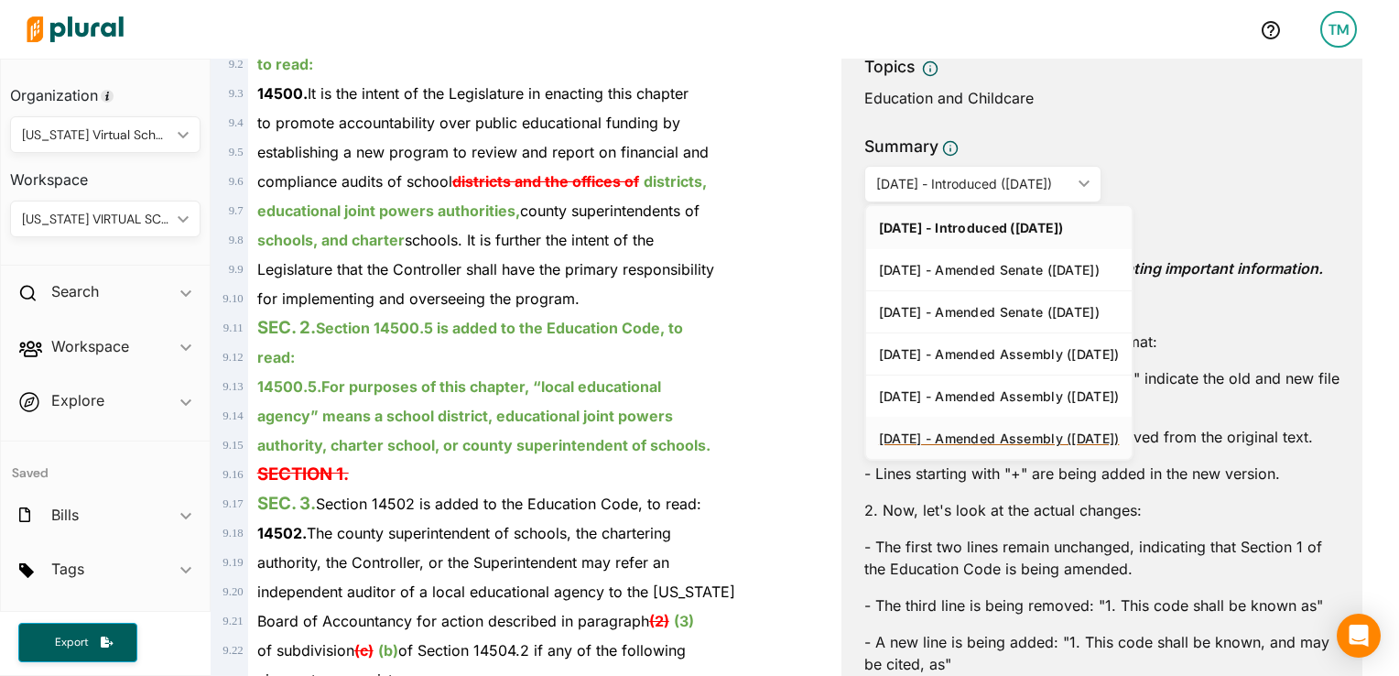
click at [969, 426] on link "[DATE] - Amended Assembly ([DATE])" at bounding box center [999, 438] width 266 height 42
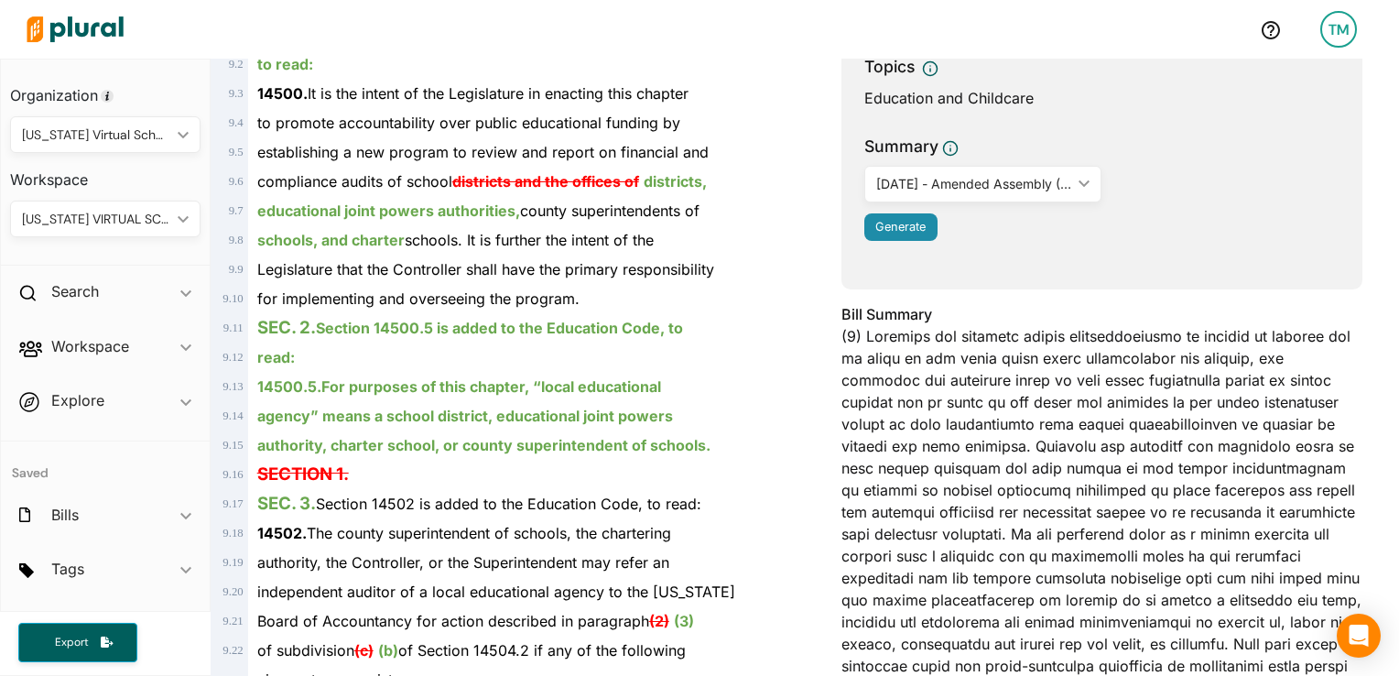
click at [888, 218] on div "Summary [DATE] - Amended Assembly ([DATE]) ic_keyboard_arrow_down [DATE] - Intr…" at bounding box center [1101, 193] width 475 height 117
click at [888, 220] on span "Generate" at bounding box center [900, 227] width 50 height 14
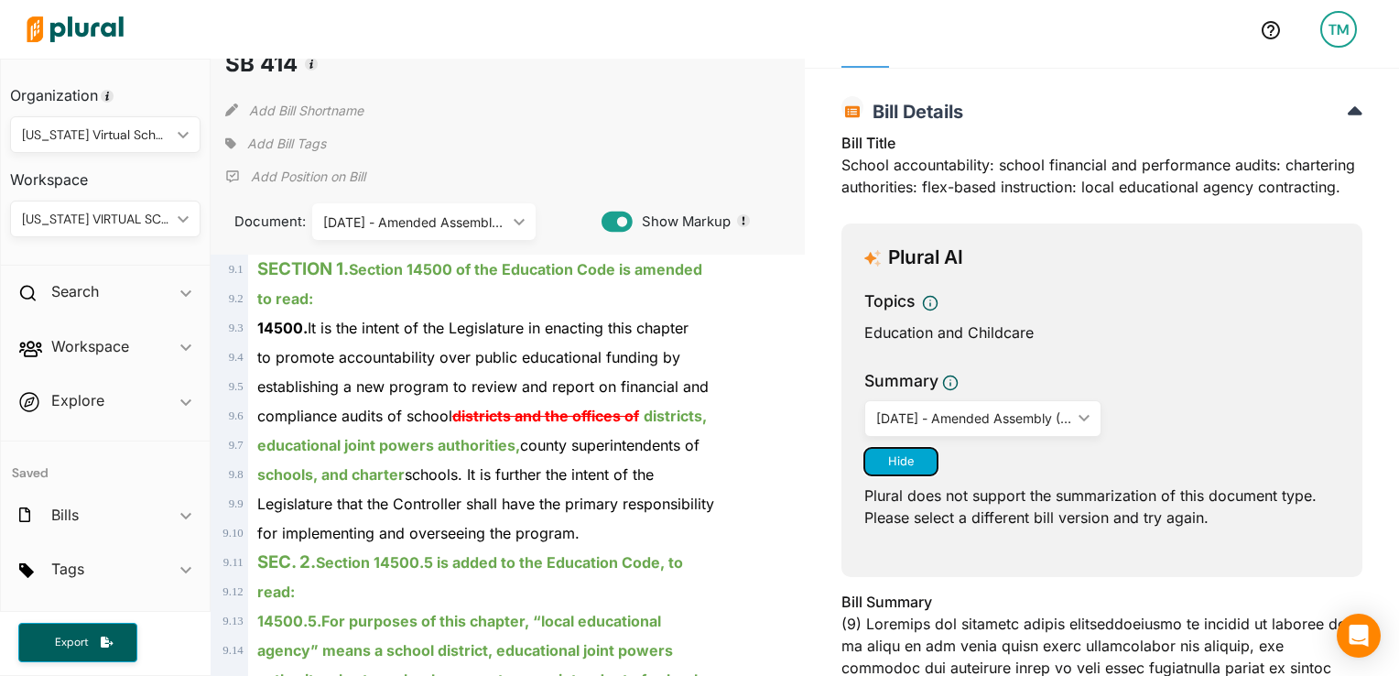
scroll to position [46, 0]
click at [1000, 395] on span "Summary" at bounding box center [1101, 386] width 475 height 31
click at [998, 407] on div "[DATE] - Amended Assembly ([DATE]) ic_keyboard_arrow_down" at bounding box center [983, 420] width 238 height 37
click at [1055, 343] on div "Education and Childcare" at bounding box center [1101, 334] width 475 height 22
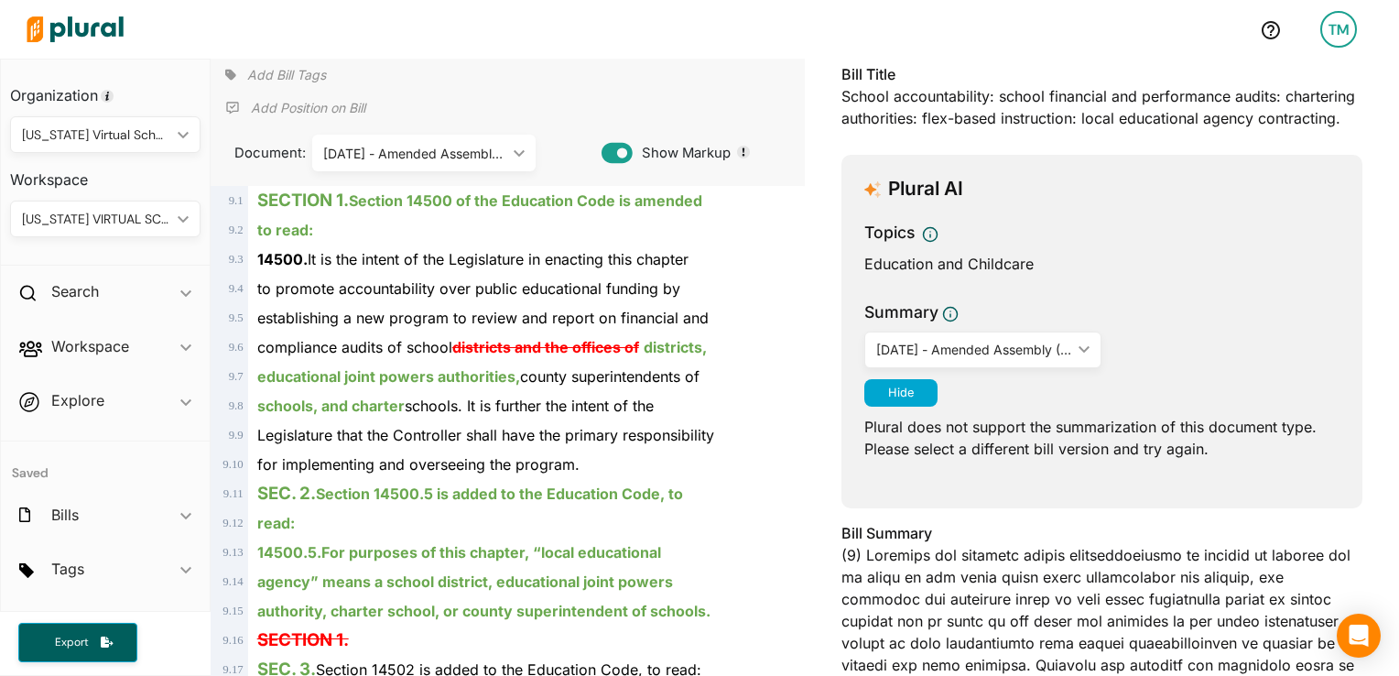
scroll to position [0, 0]
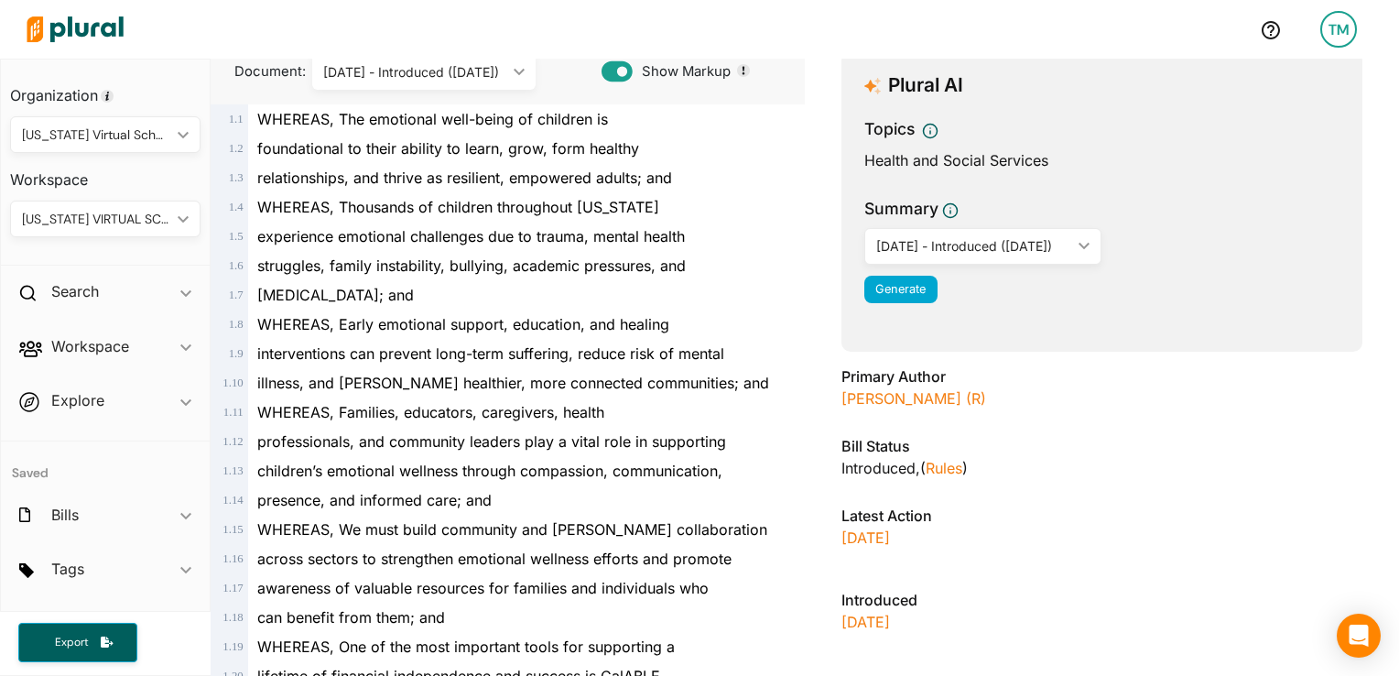
scroll to position [198, 0]
click at [1022, 268] on div "Summary 09/02/25 - Introduced (9/2/2025) ic_keyboard_arrow_down 09/02/25 - Intr…" at bounding box center [1101, 255] width 475 height 117
click at [1048, 245] on div "09/02/25 - Introduced (9/2/2025)" at bounding box center [974, 245] width 196 height 19
click at [1147, 194] on div "Topics Health and Social Services Summary 09/02/25 - Introduced (9/2/2025) ic_k…" at bounding box center [1101, 215] width 475 height 197
click at [879, 293] on span "Generate" at bounding box center [900, 289] width 50 height 14
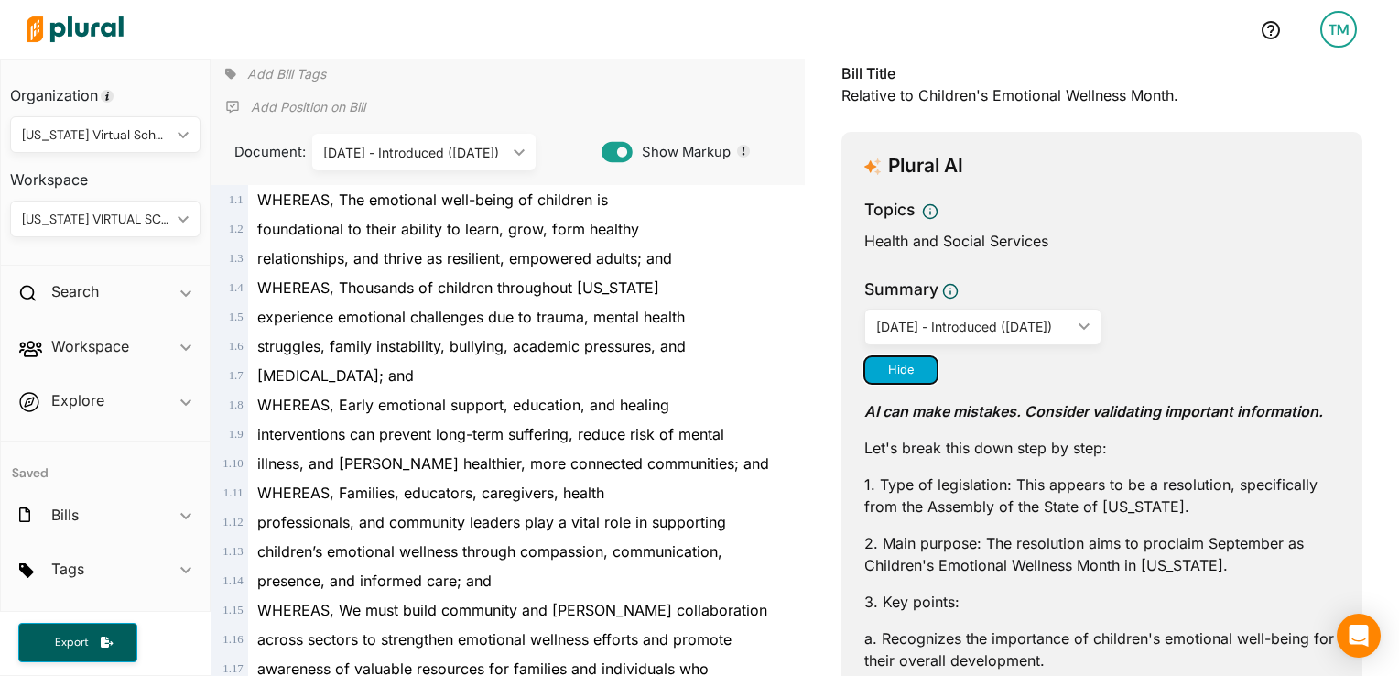
scroll to position [110, 0]
